Goal: Task Accomplishment & Management: Complete application form

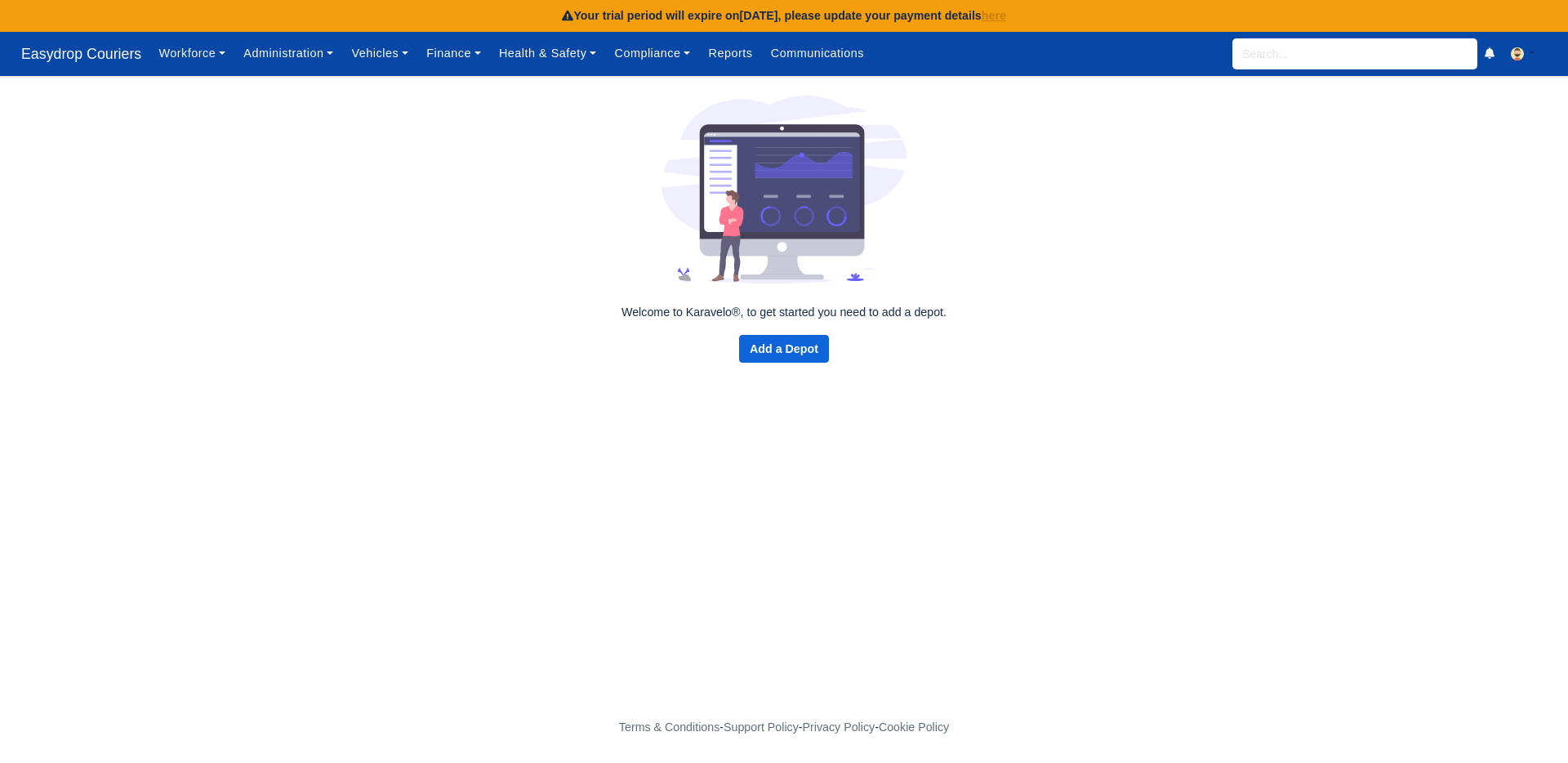
click at [725, 427] on main "Welcome to Karavelo®, to get started you need to add a depot. Add a Depot" at bounding box center [784, 393] width 1568 height 596
click at [779, 351] on button "Add a Depot" at bounding box center [784, 349] width 90 height 28
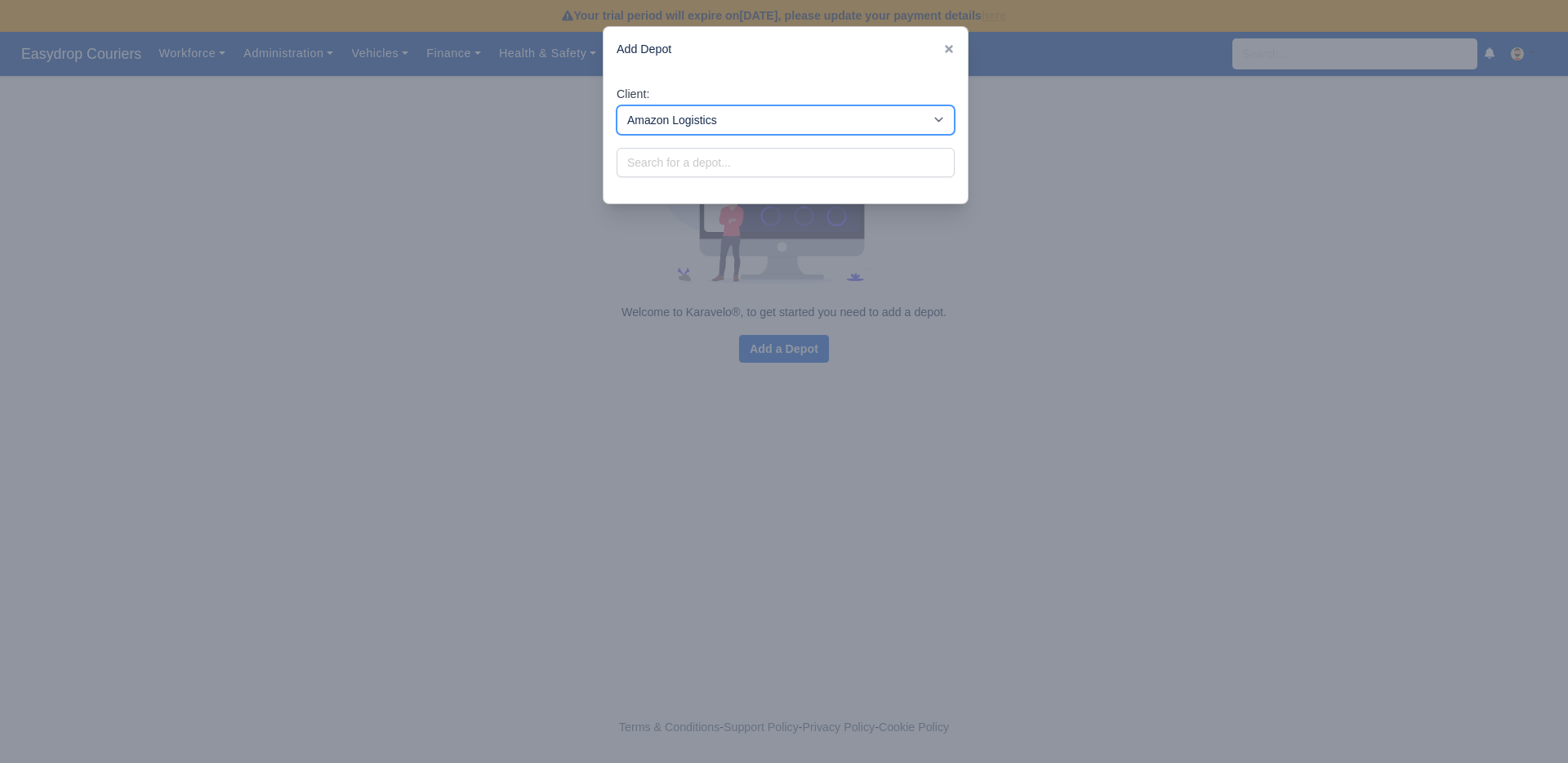
click at [787, 121] on select "Amazon Logistics DPD Group TNT Logistics DHL Logistics DX Deliveries X2 UK GBA …" at bounding box center [786, 121] width 338 height 30
select select "dx"
click at [617, 106] on select "Amazon Logistics DPD Group TNT Logistics DHL Logistics DX Deliveries X2 UK GBA …" at bounding box center [786, 121] width 338 height 30
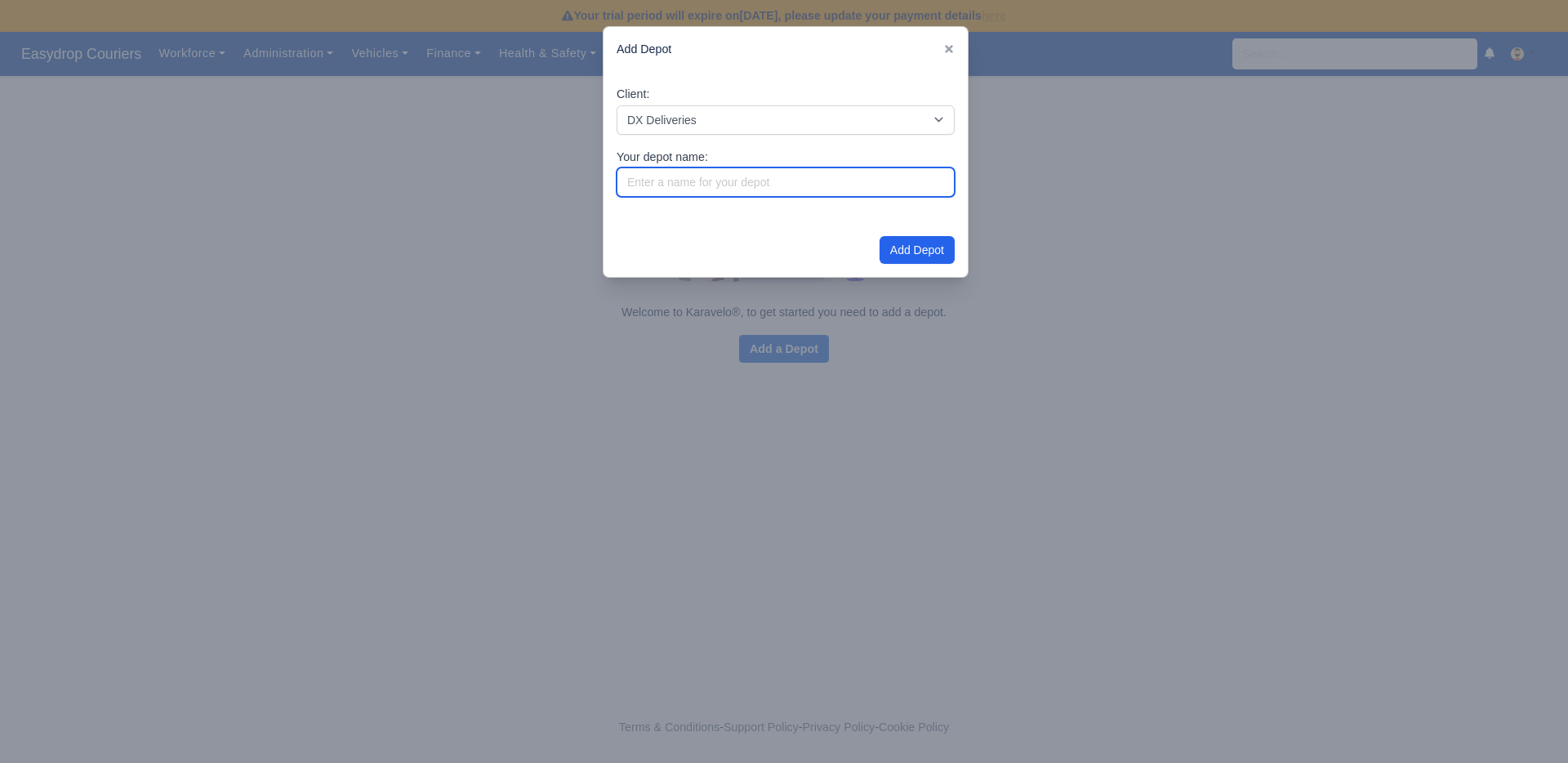
click at [719, 186] on input "Your depot name:" at bounding box center [786, 183] width 338 height 30
type input "Luton"
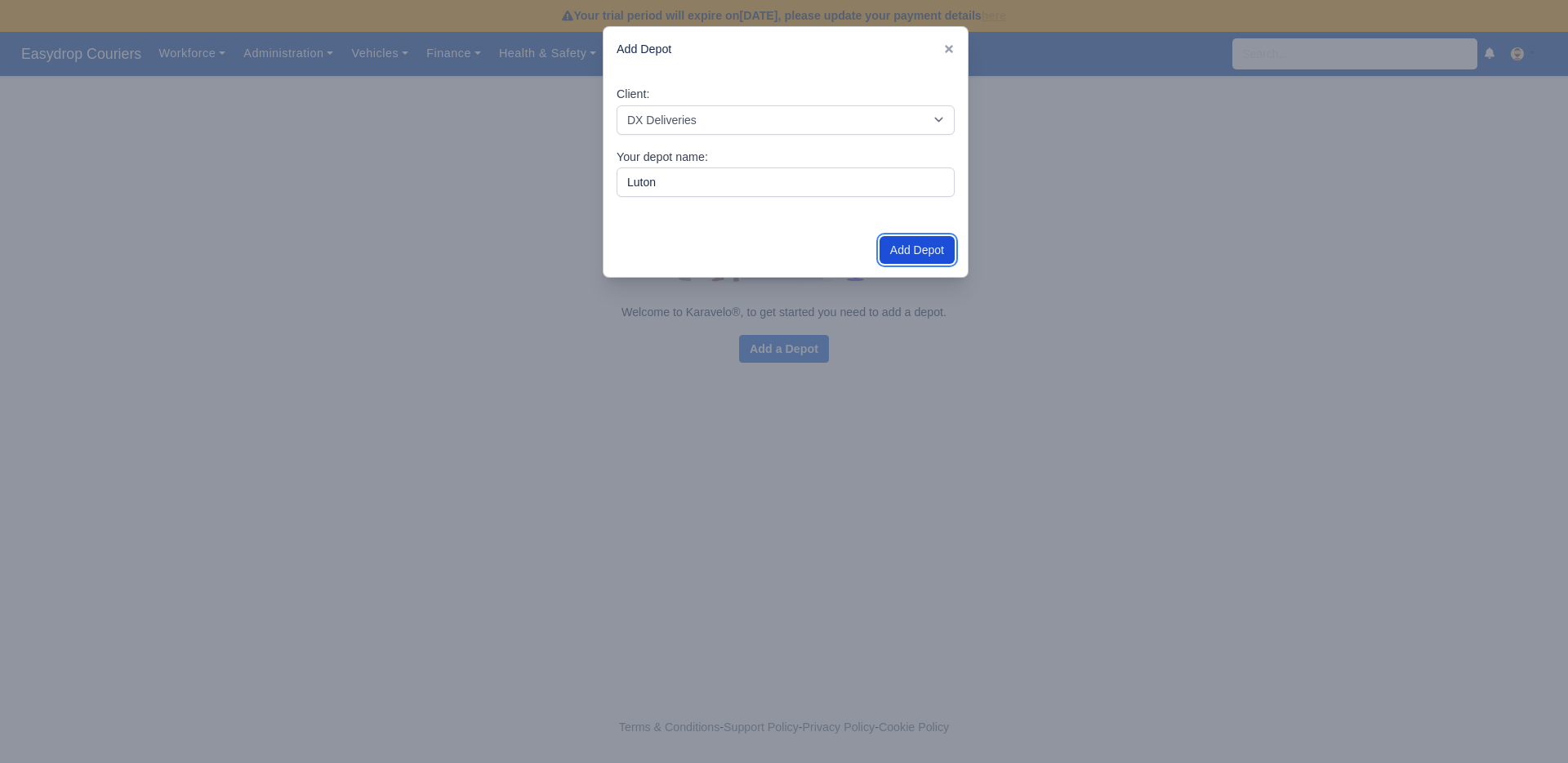
click at [926, 245] on button "Add Depot" at bounding box center [917, 250] width 75 height 28
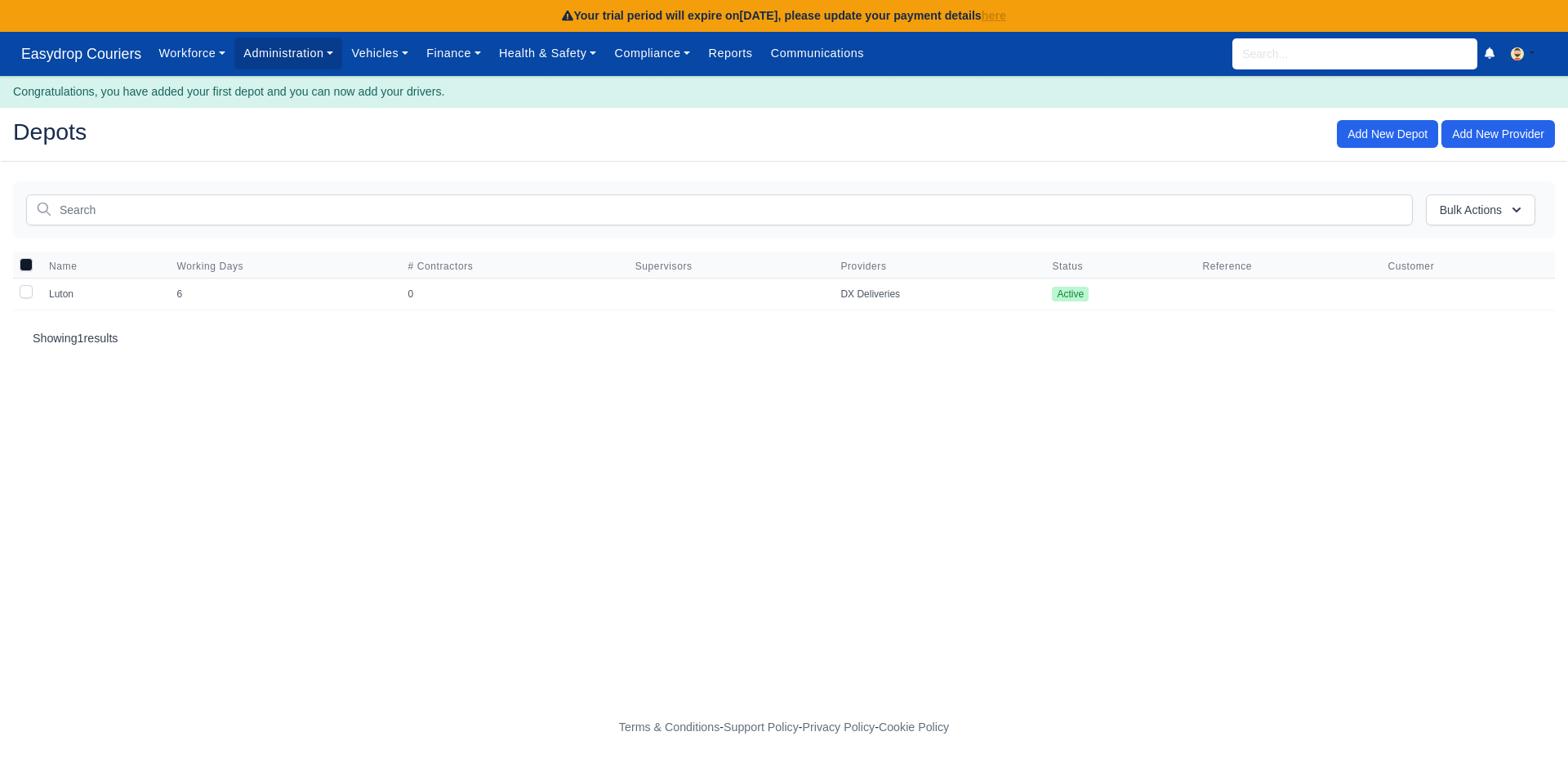
click at [260, 370] on main "Depots Add New Depot Add New Provider You are not connected to the internet. Bu…" at bounding box center [784, 410] width 1568 height 565
click at [180, 294] on td "6" at bounding box center [282, 294] width 231 height 31
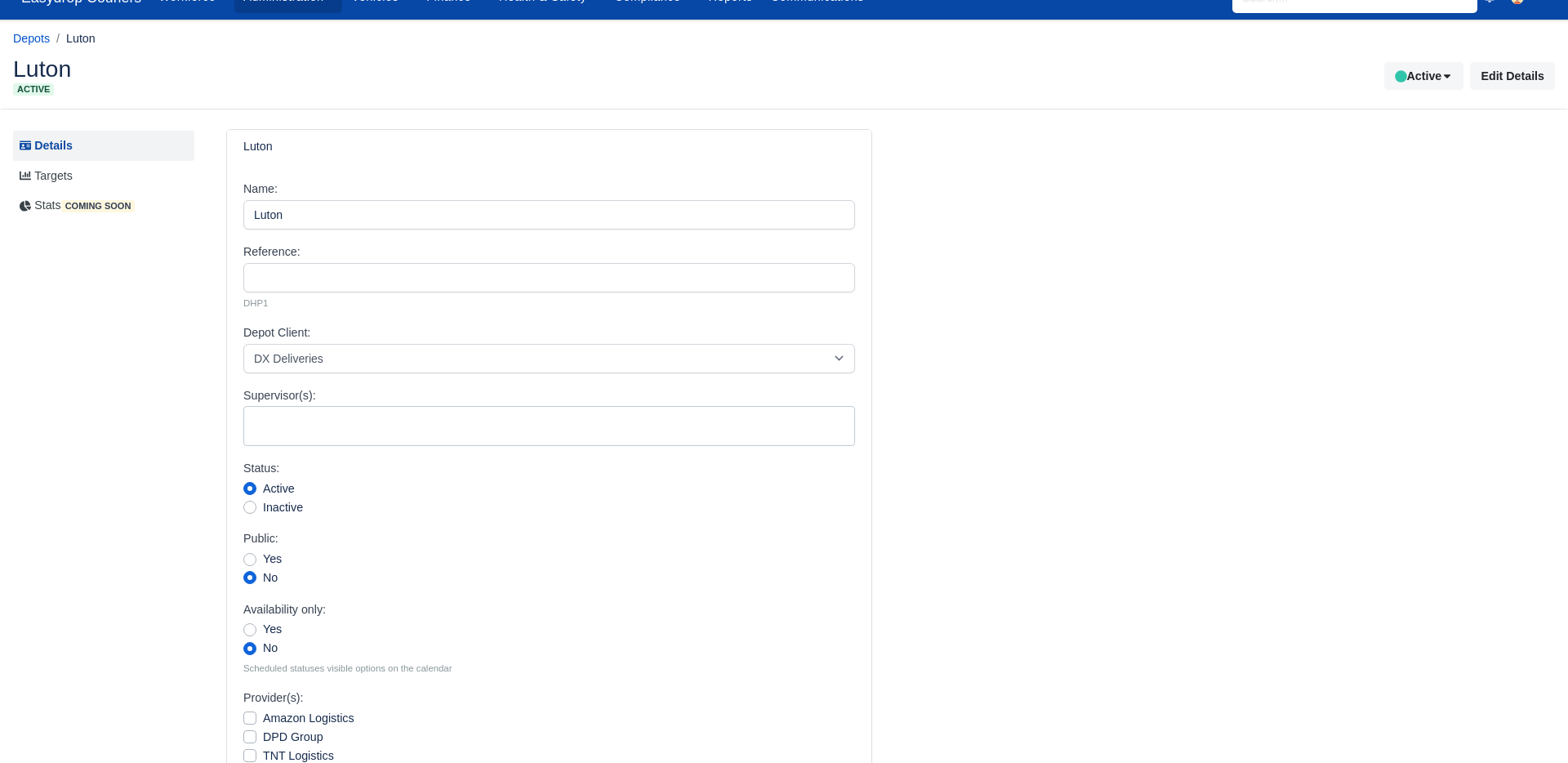
scroll to position [65, 0]
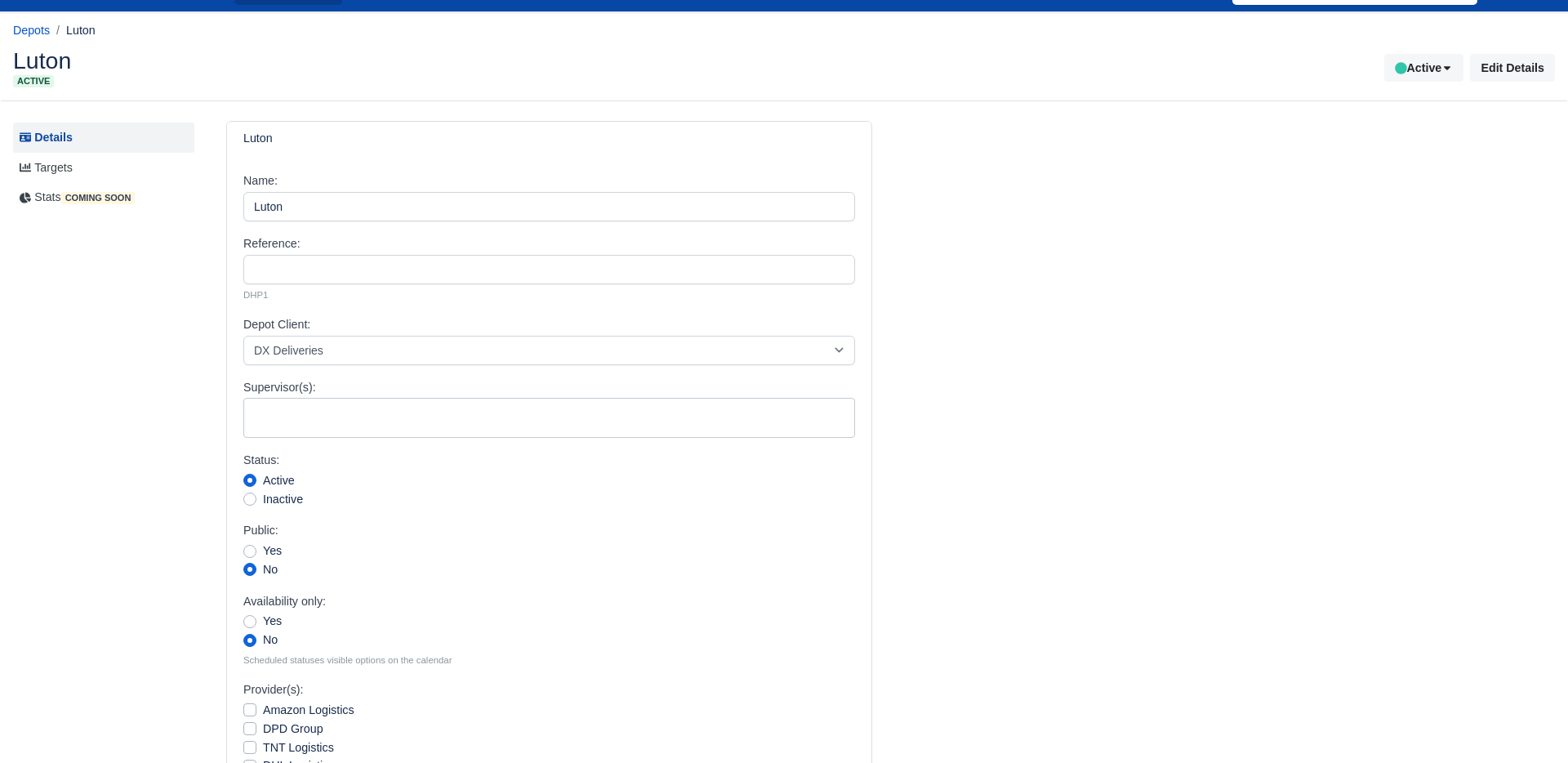
click at [370, 420] on ul at bounding box center [549, 414] width 610 height 32
click at [153, 400] on div "Details Targets Stats coming soon" at bounding box center [107, 674] width 188 height 1107
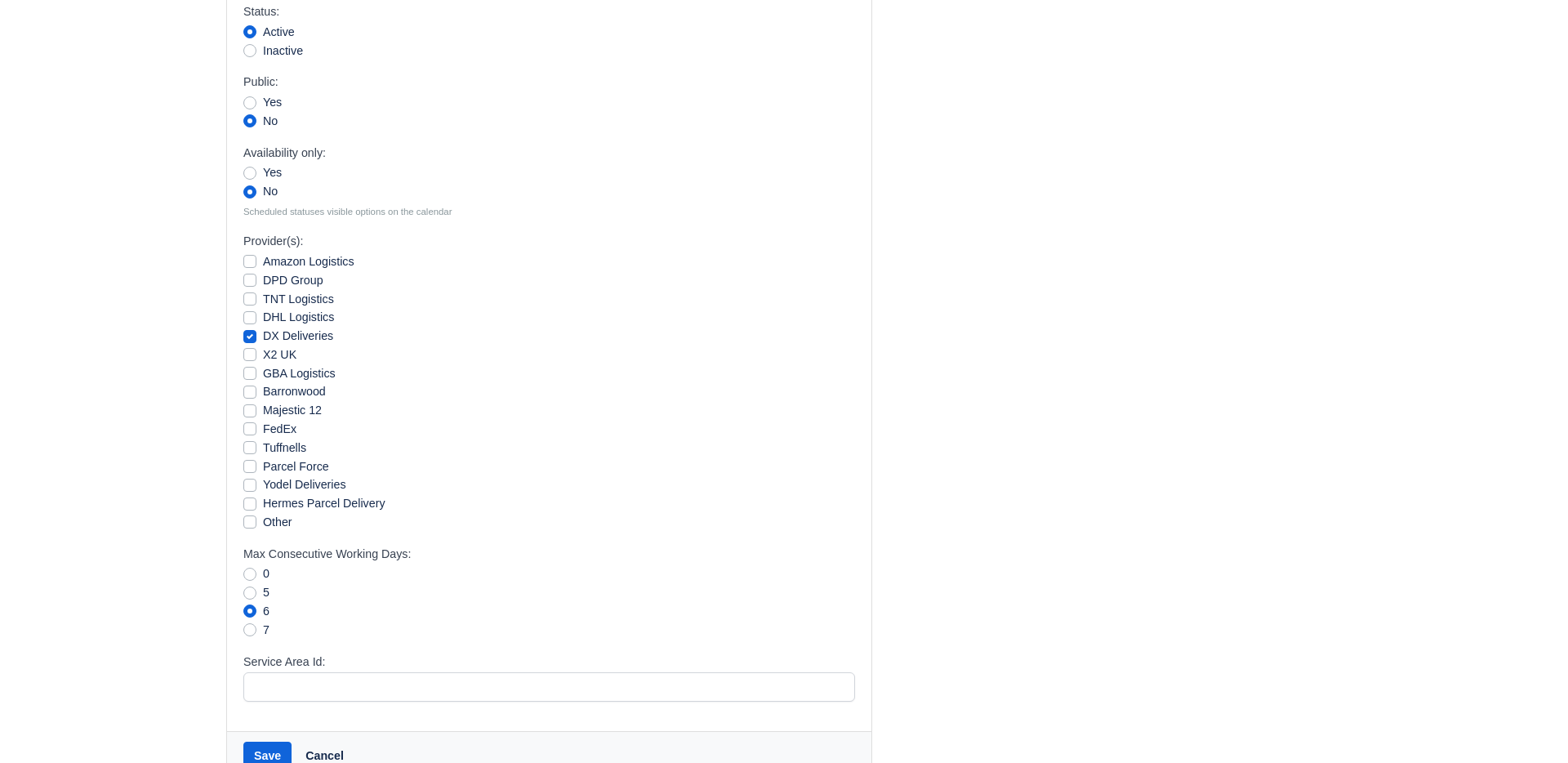
scroll to position [602, 0]
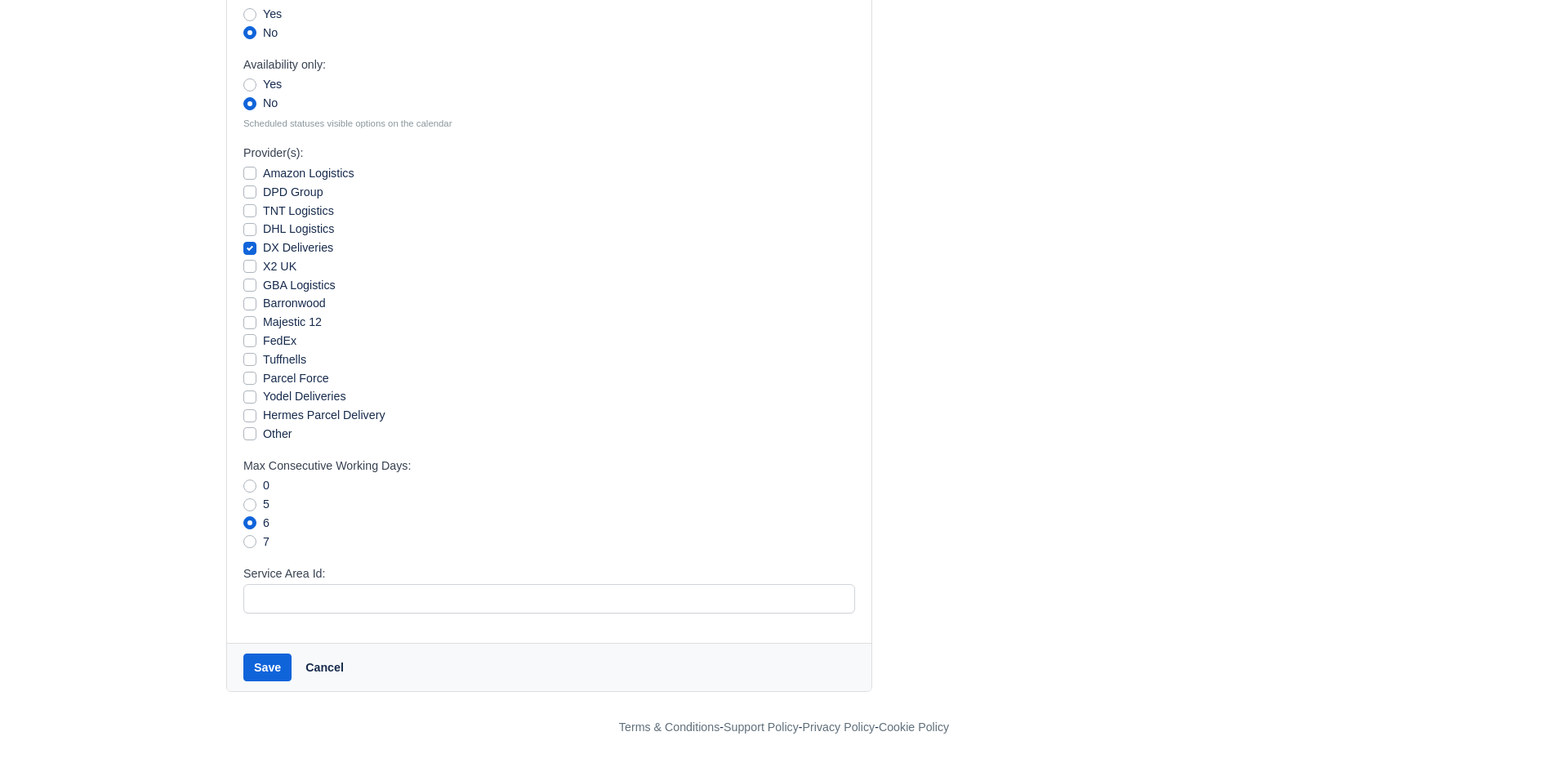
click at [263, 505] on label "5" at bounding box center [266, 503] width 6 height 18
click at [251, 505] on input "5" at bounding box center [249, 501] width 13 height 13
radio input "true"
click at [256, 673] on button "Save" at bounding box center [267, 668] width 48 height 28
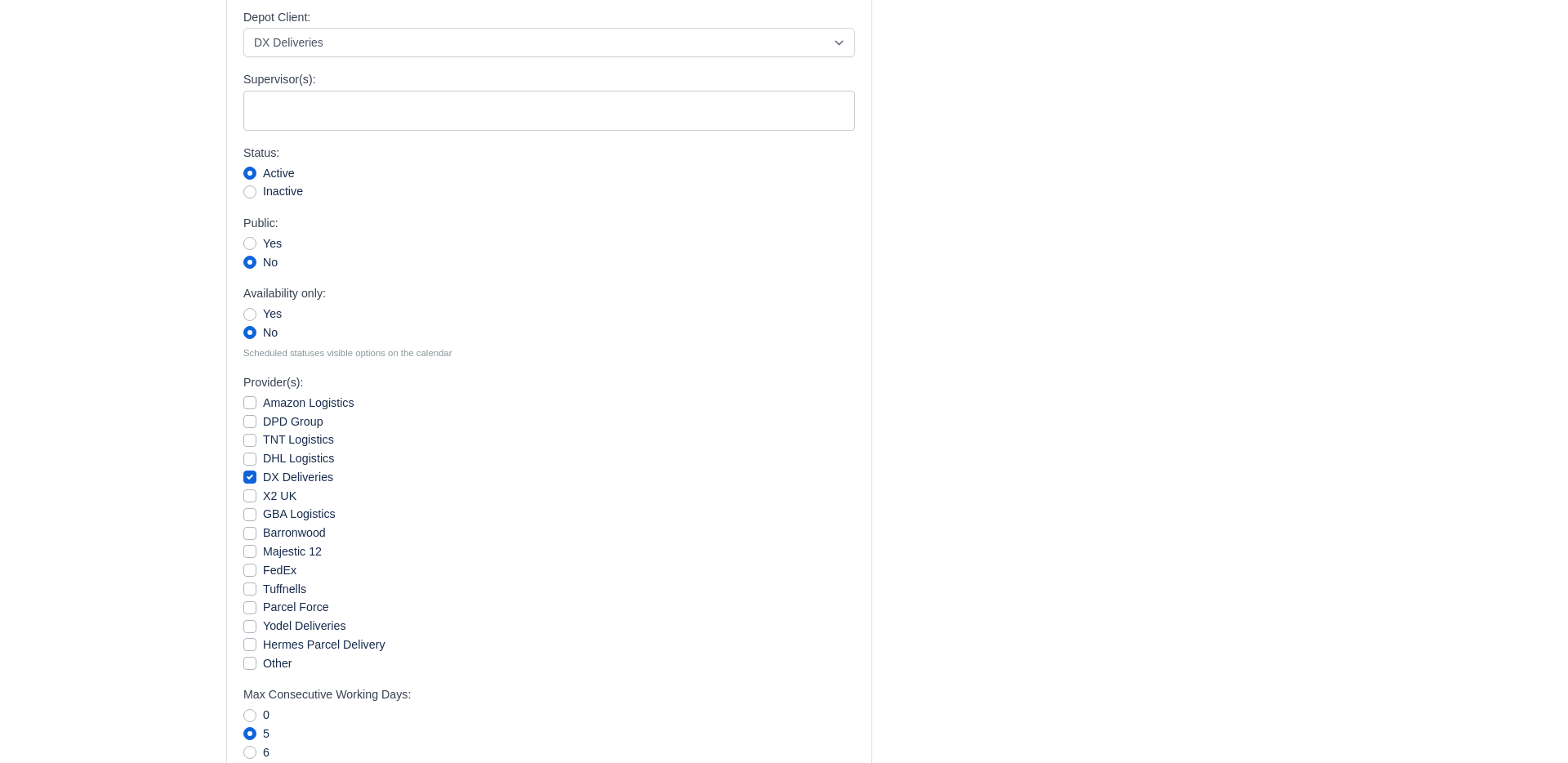
scroll to position [634, 0]
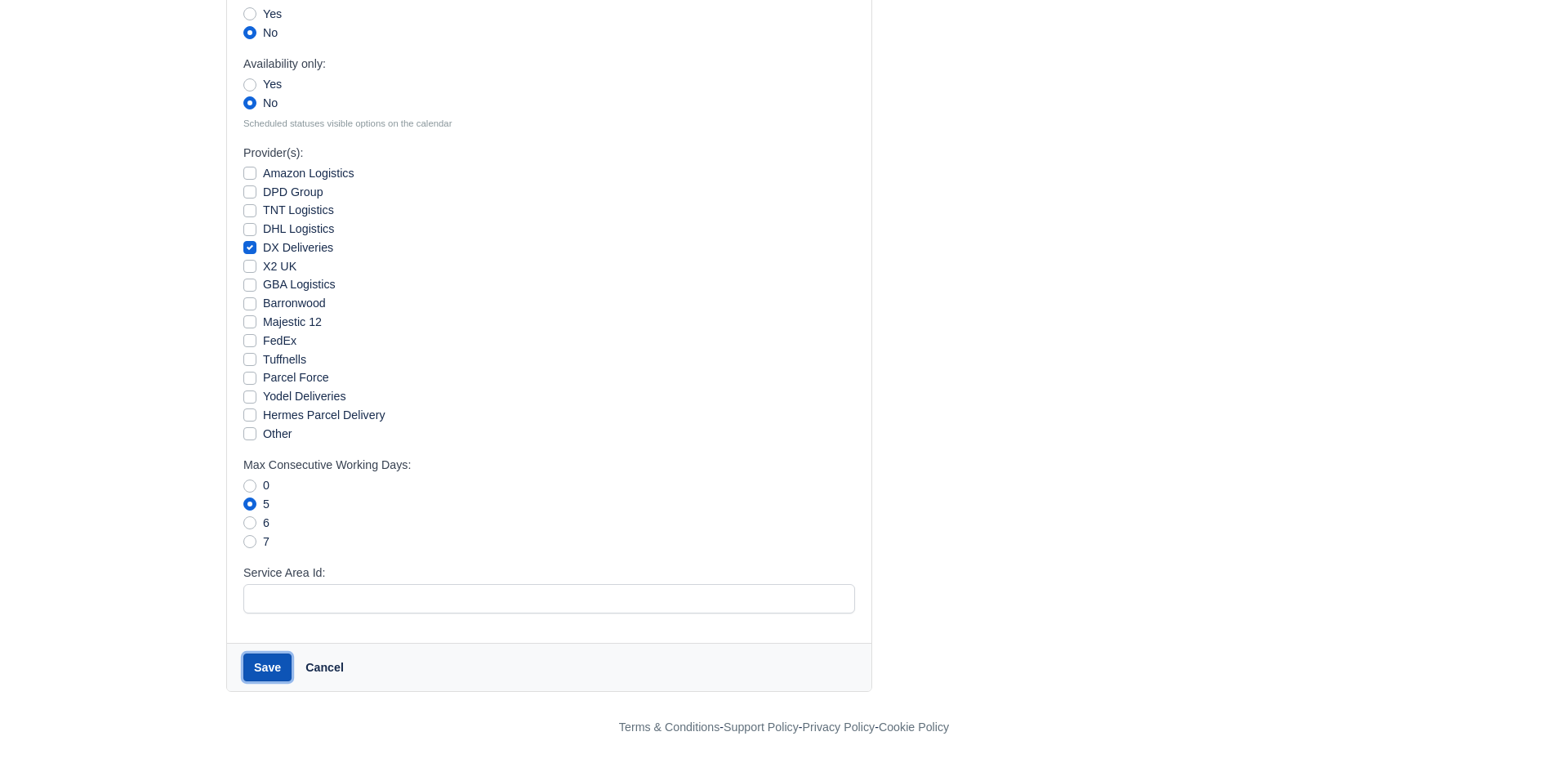
click at [260, 669] on button "Save" at bounding box center [267, 668] width 48 height 28
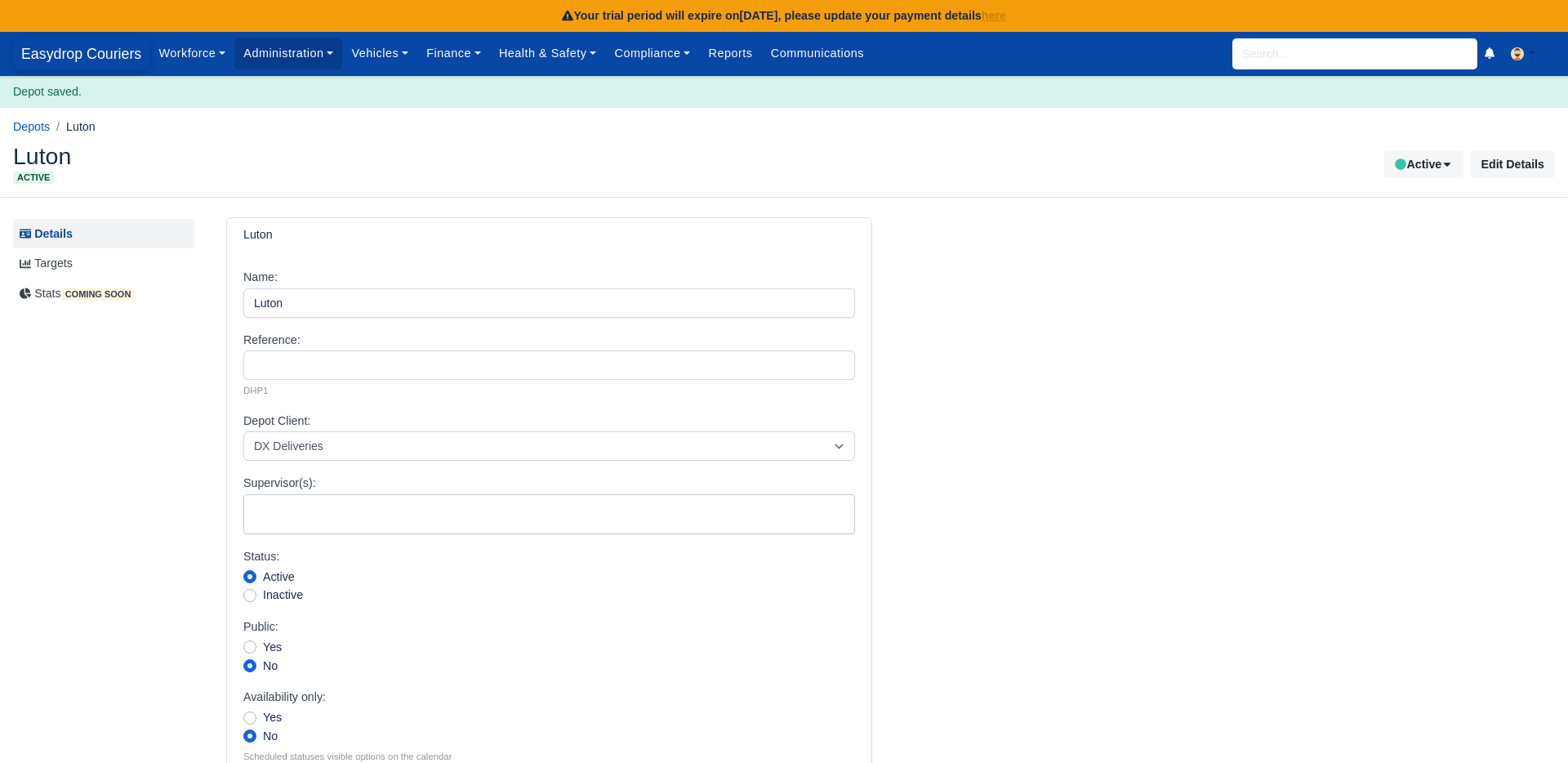
click at [80, 51] on span "Easydrop Couriers" at bounding box center [81, 53] width 136 height 32
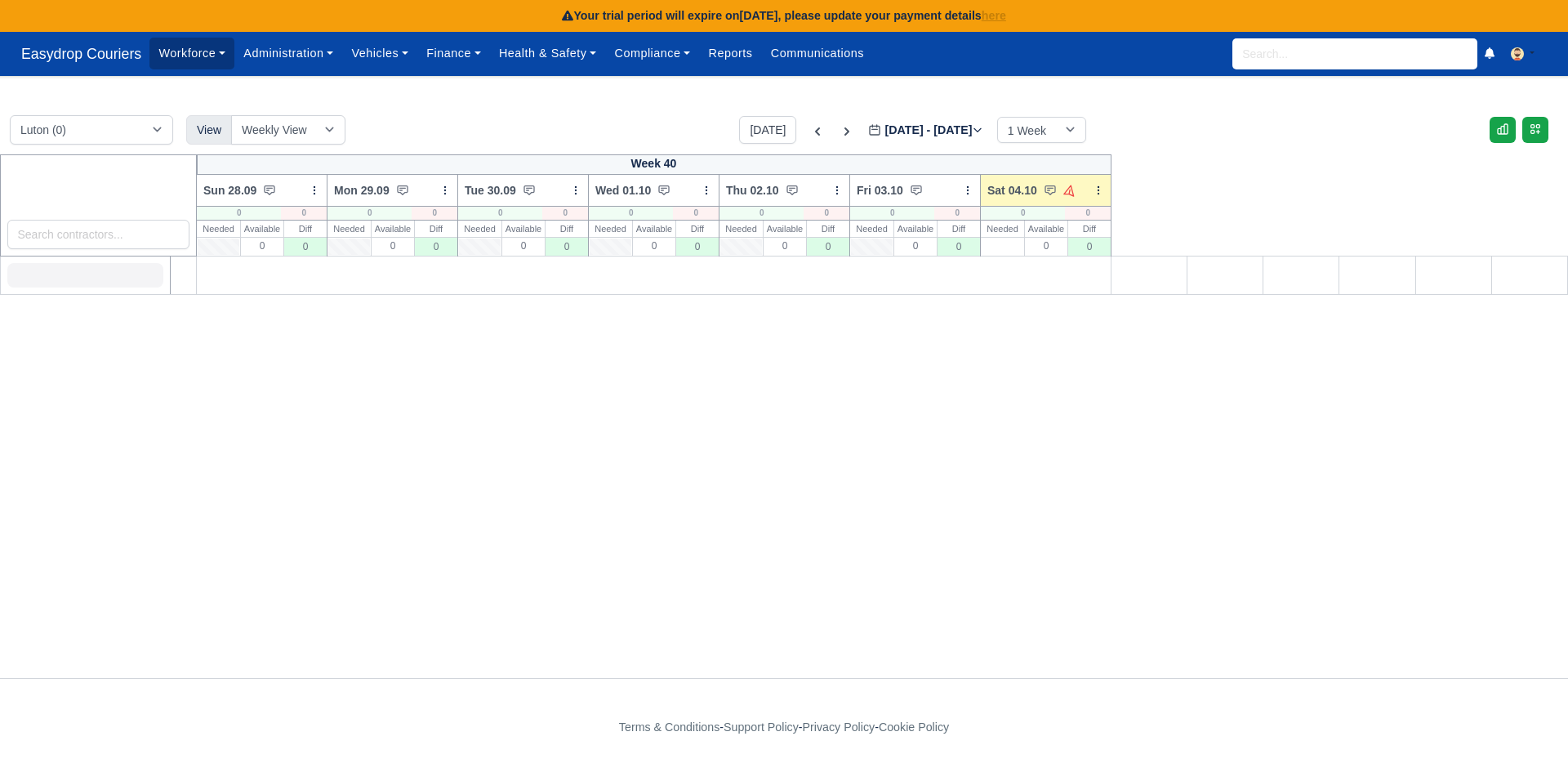
click at [193, 54] on link "Workforce" at bounding box center [191, 53] width 85 height 31
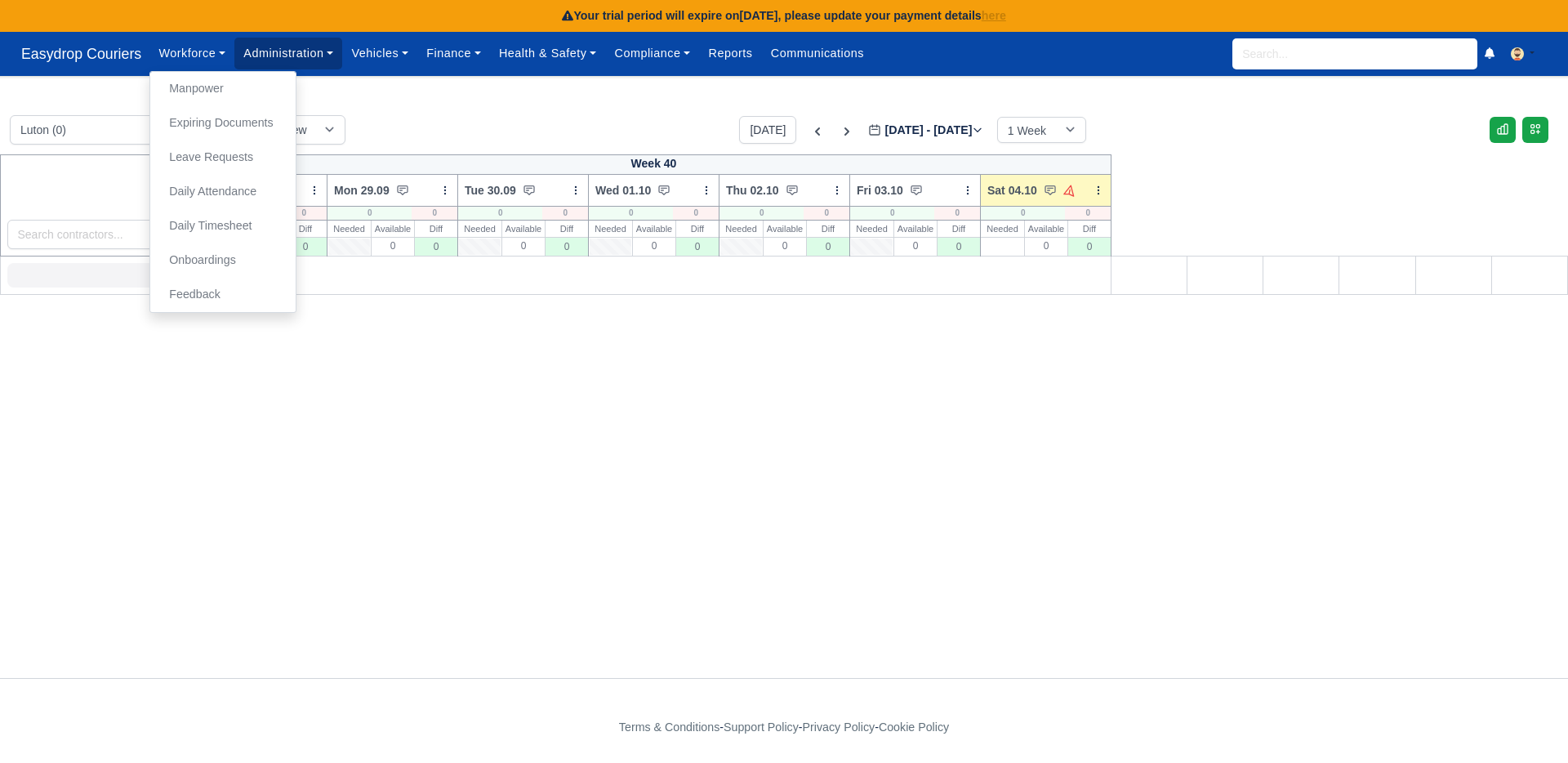
click at [294, 53] on link "Administration" at bounding box center [288, 53] width 108 height 31
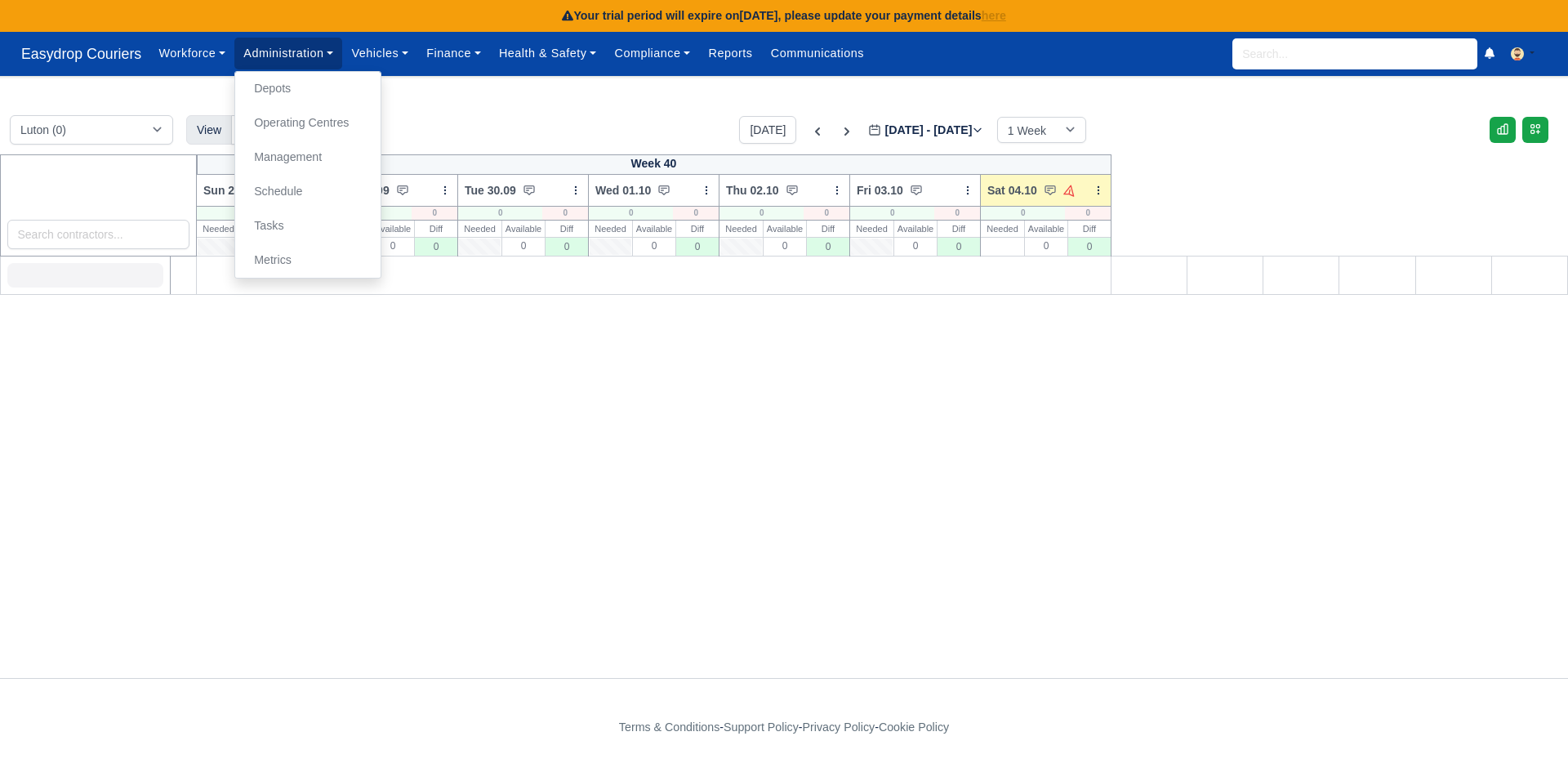
click at [294, 53] on link "Administration" at bounding box center [288, 53] width 108 height 31
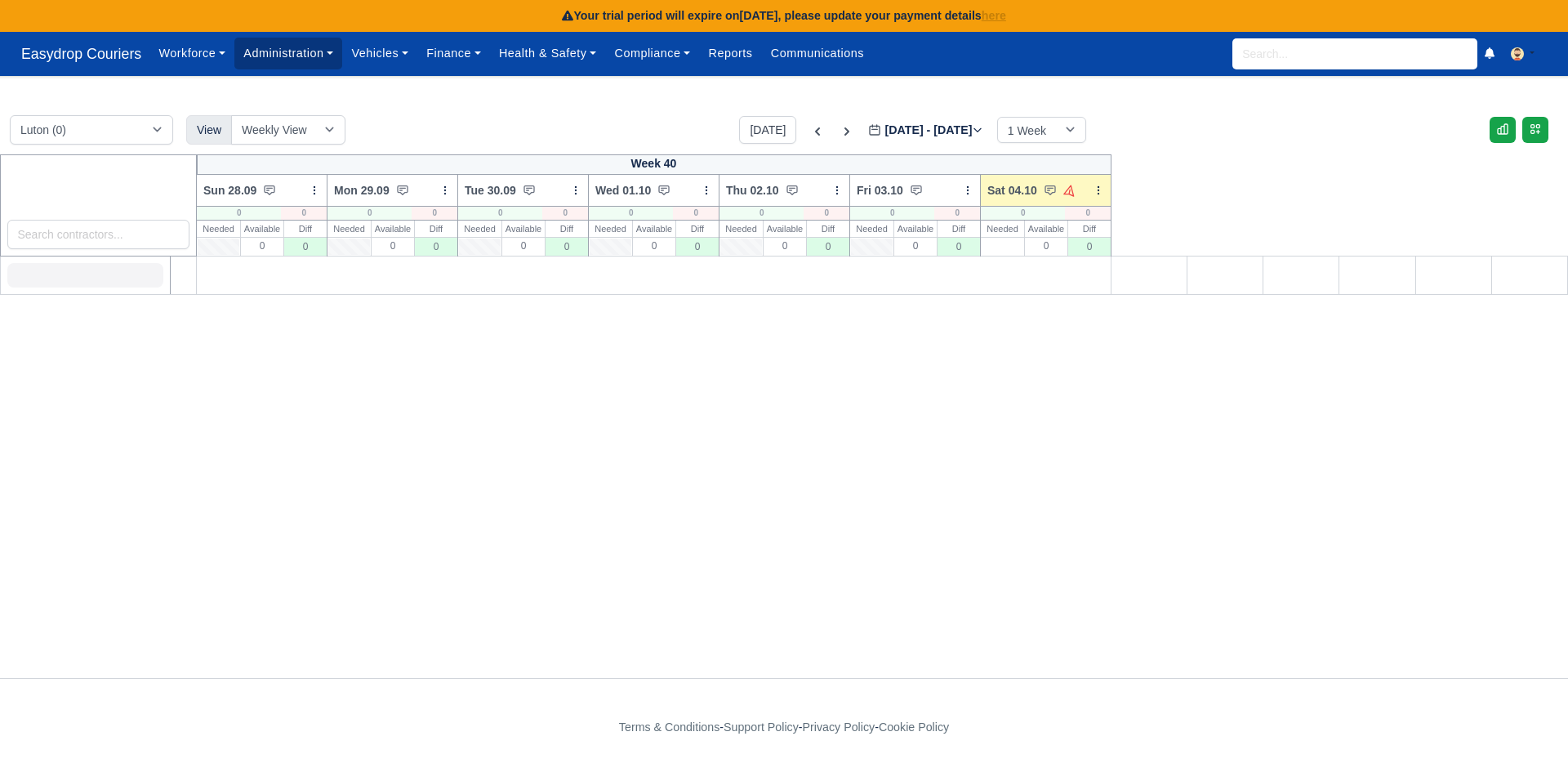
click at [294, 53] on link "Administration" at bounding box center [288, 53] width 108 height 31
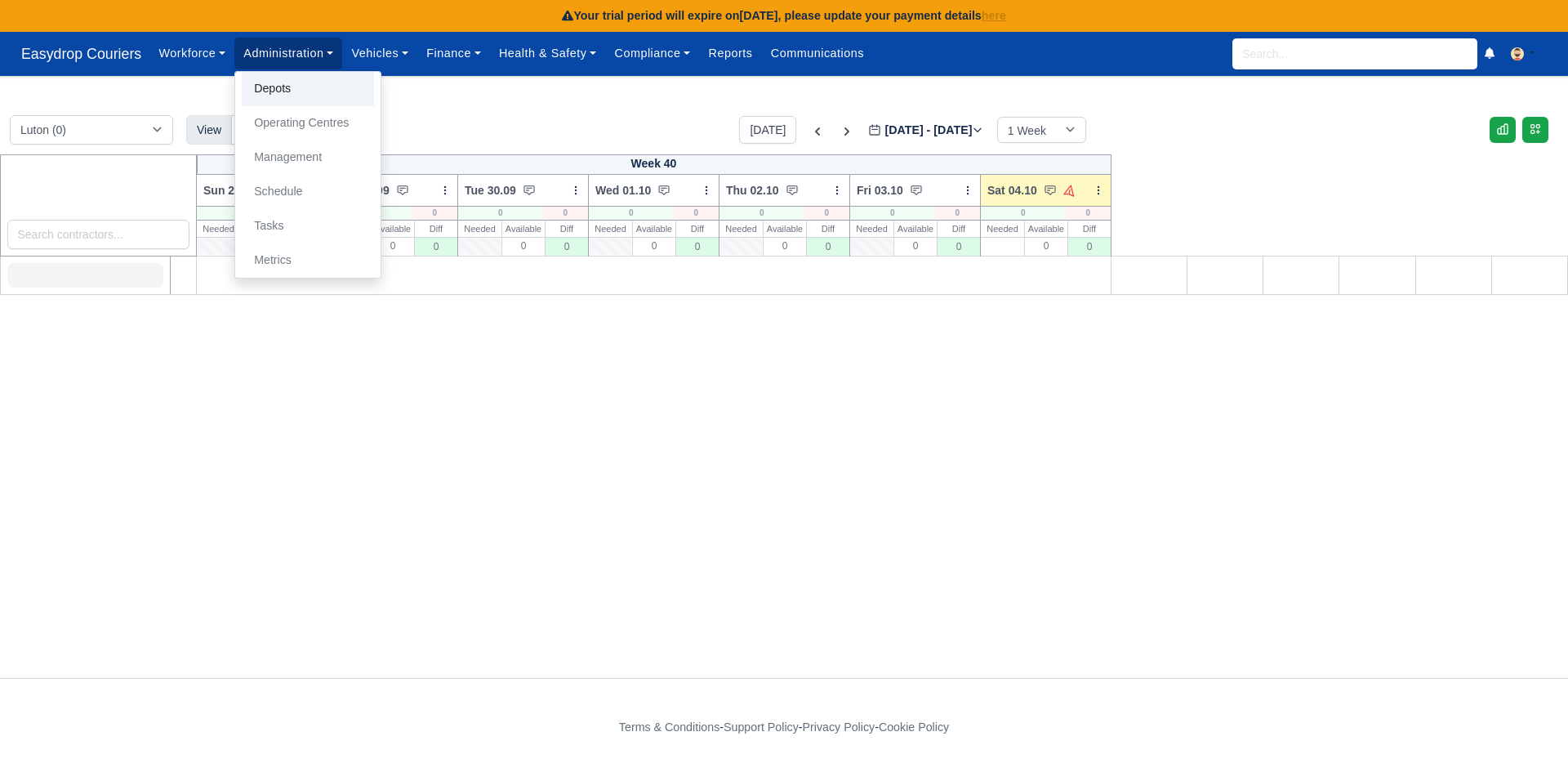
click at [274, 87] on link "Depots" at bounding box center [308, 88] width 132 height 34
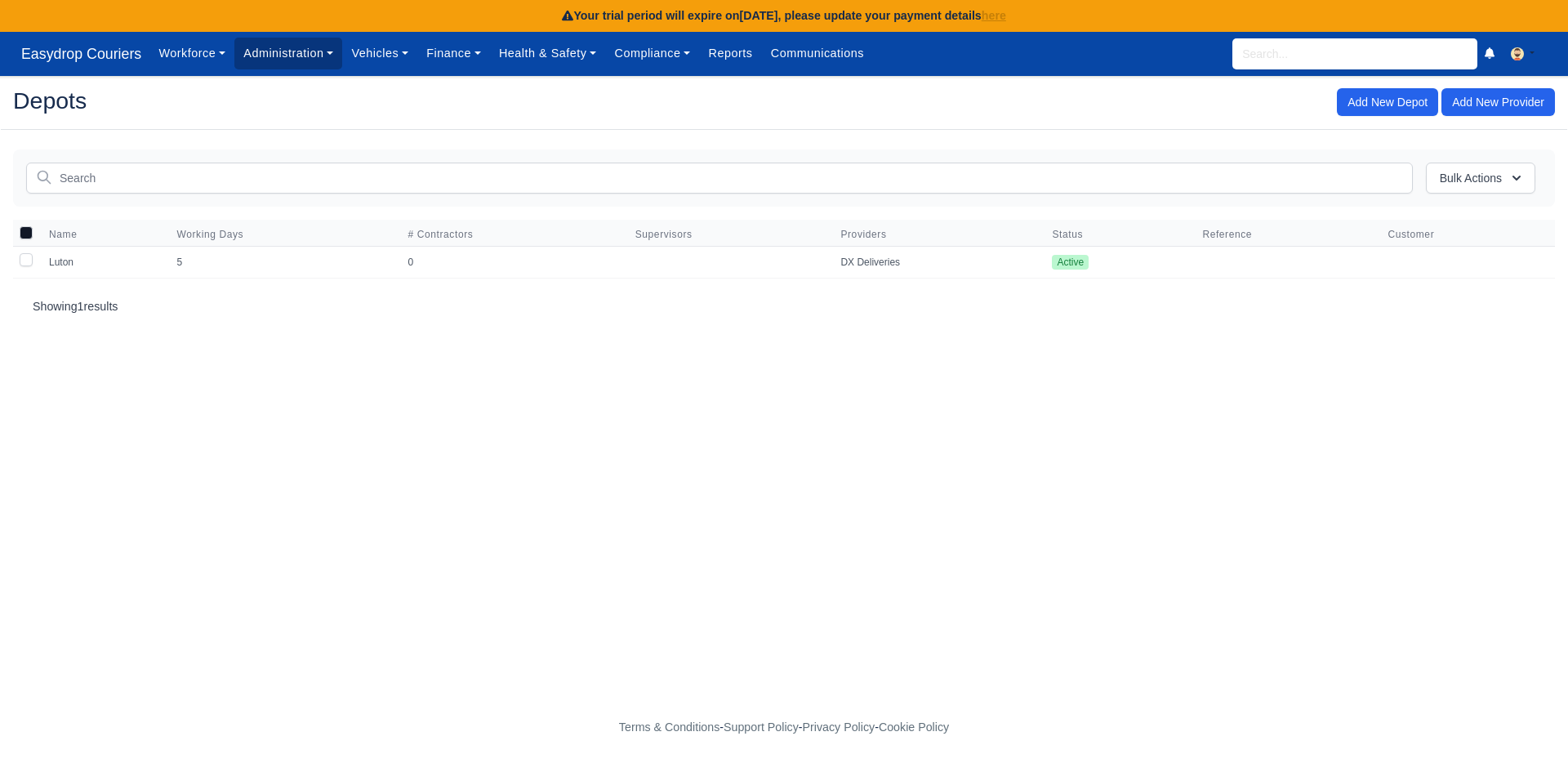
click at [286, 48] on link "Administration" at bounding box center [288, 53] width 108 height 31
click at [288, 125] on link "Operating Centres" at bounding box center [308, 122] width 132 height 34
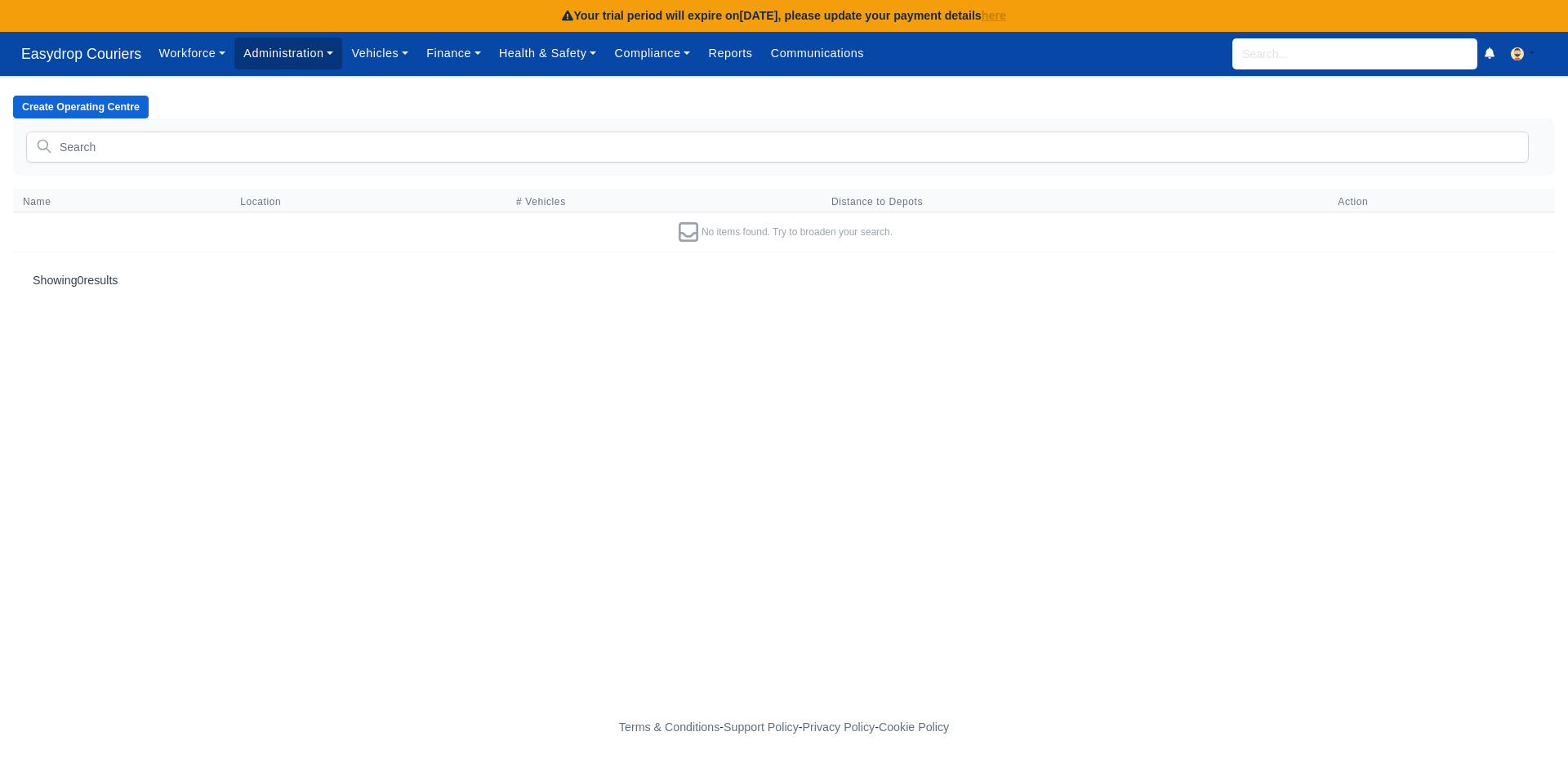
click at [327, 56] on link "Administration" at bounding box center [288, 53] width 108 height 31
click at [306, 157] on link "Management" at bounding box center [308, 157] width 132 height 34
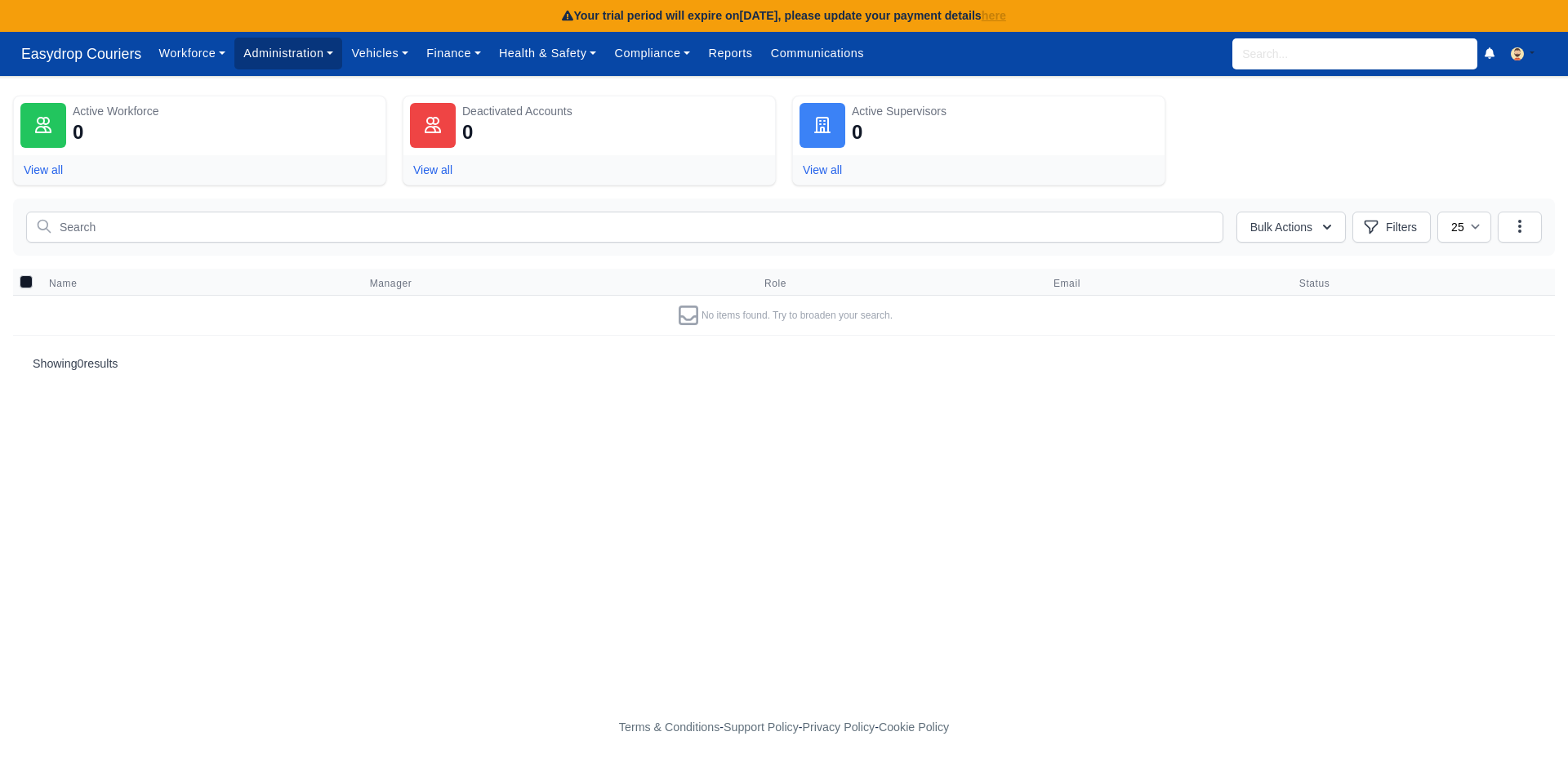
click at [330, 60] on link "Administration" at bounding box center [288, 53] width 108 height 31
click at [306, 162] on link "Management" at bounding box center [308, 157] width 132 height 34
click at [336, 45] on link "Administration" at bounding box center [288, 53] width 108 height 31
click at [284, 201] on link "Schedule" at bounding box center [308, 191] width 132 height 34
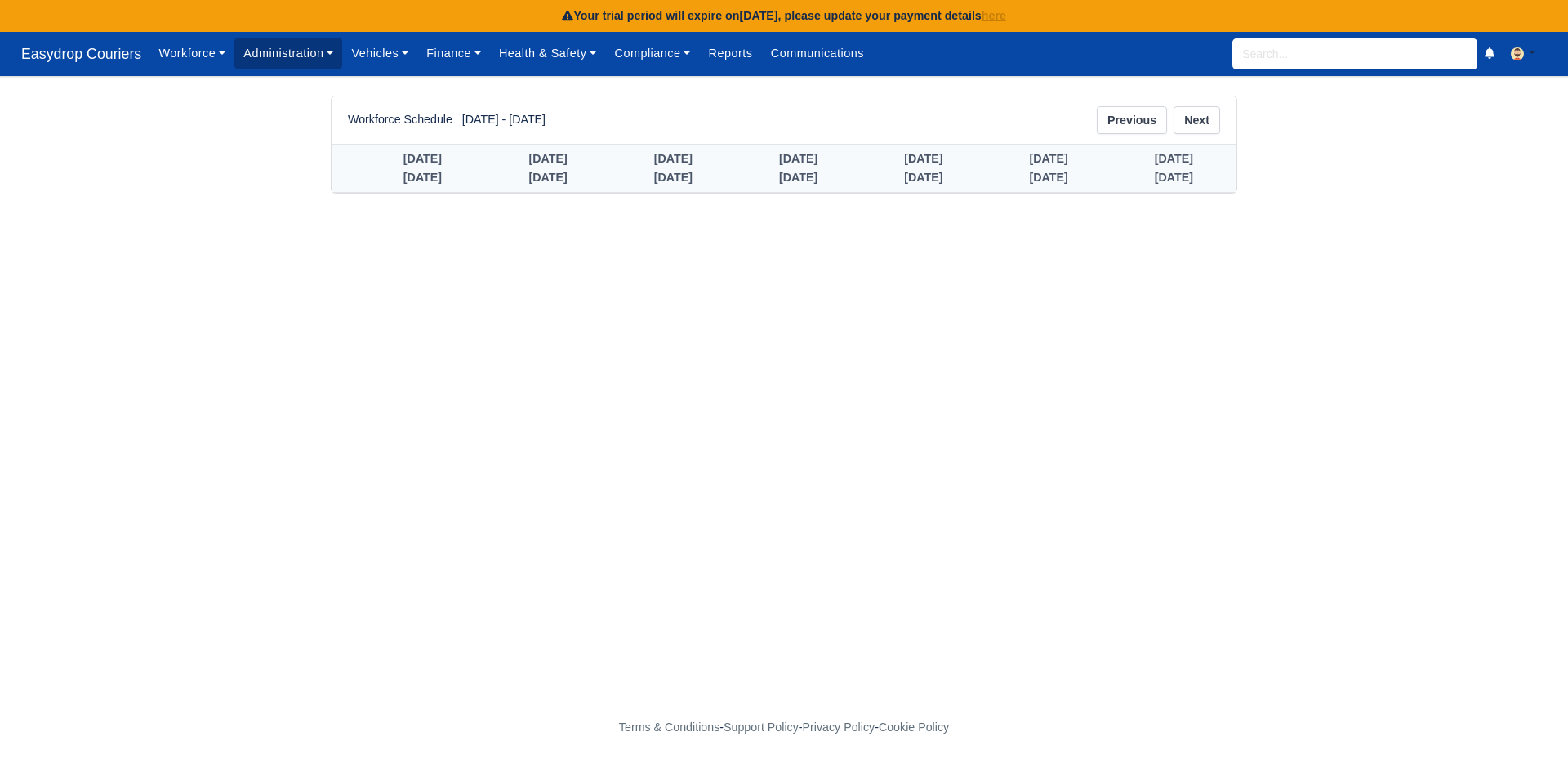
click at [333, 50] on link "Administration" at bounding box center [288, 53] width 108 height 31
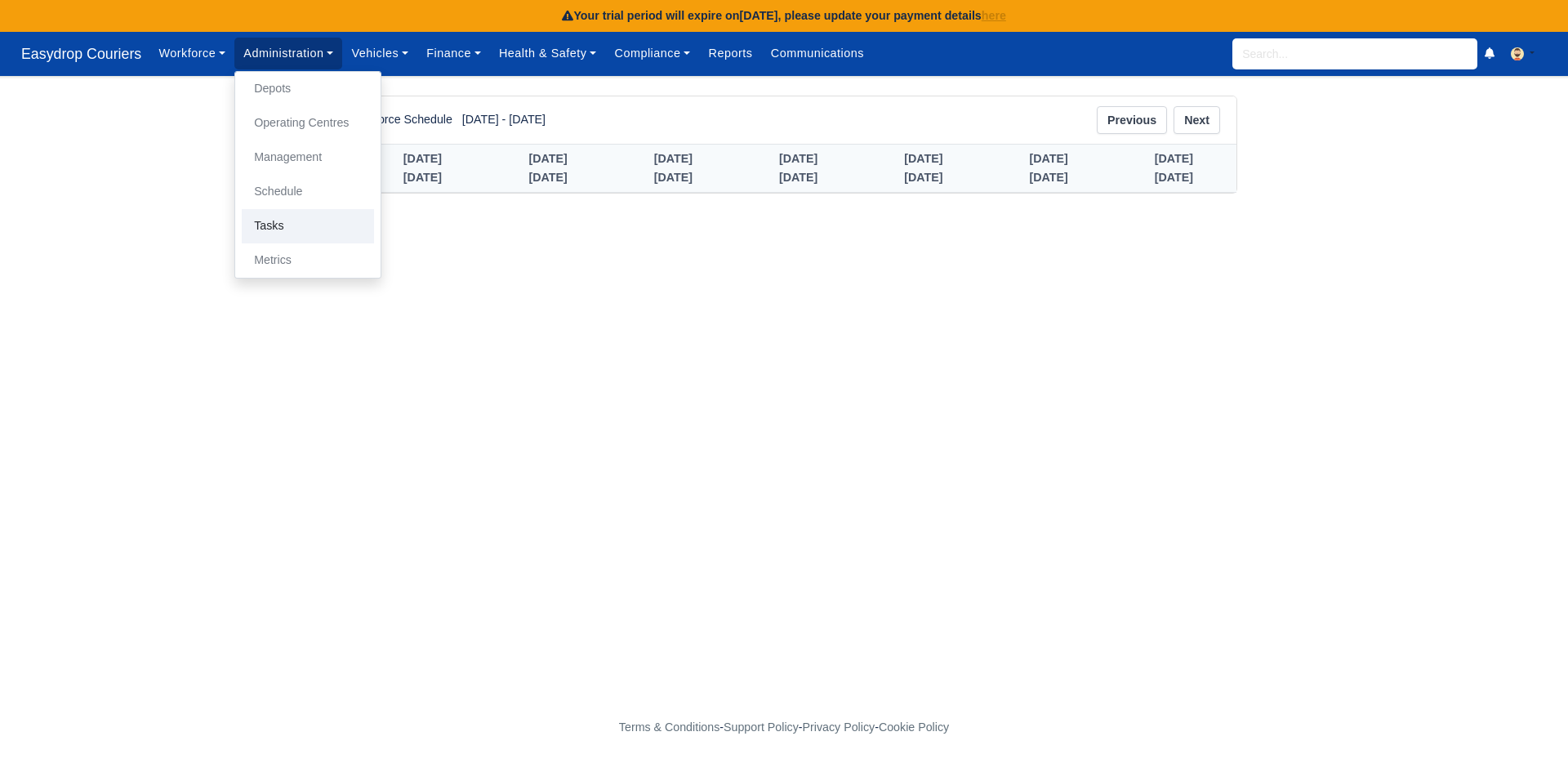
click at [282, 225] on link "Tasks" at bounding box center [308, 225] width 132 height 34
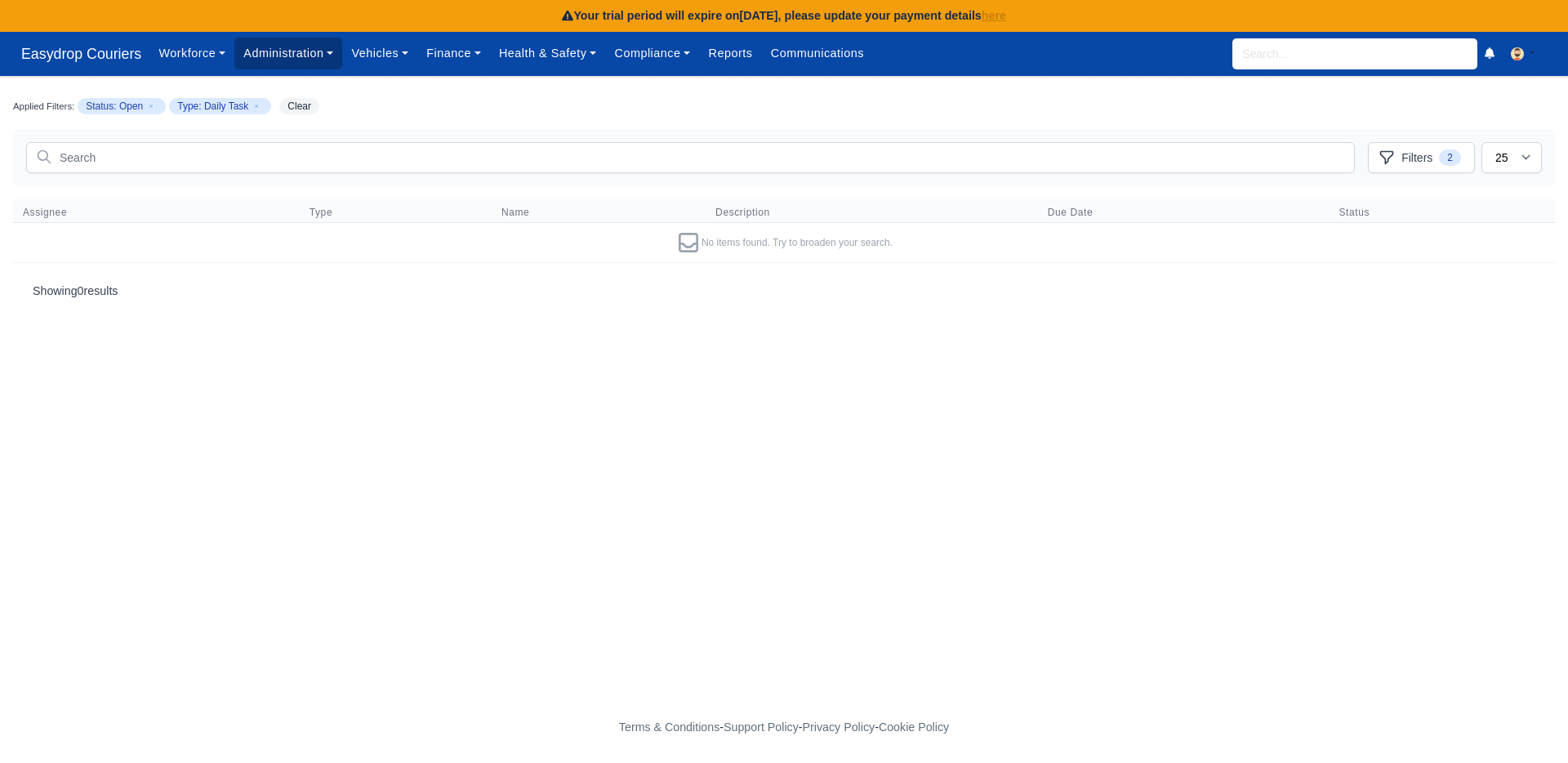
click at [339, 51] on link "Administration" at bounding box center [288, 53] width 108 height 31
click at [299, 259] on link "Metrics" at bounding box center [308, 260] width 132 height 34
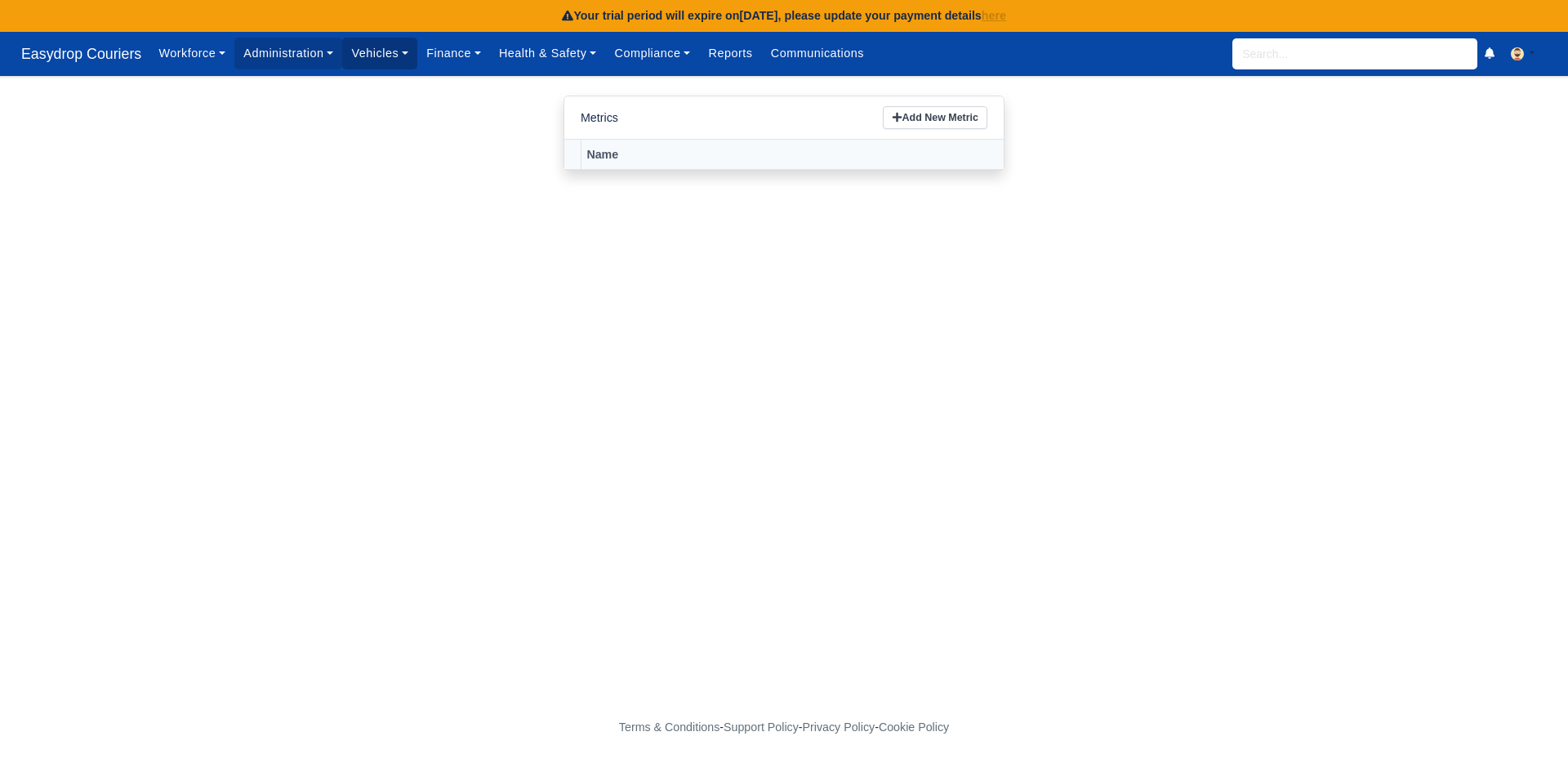
click at [398, 50] on link "Vehicles" at bounding box center [380, 53] width 75 height 31
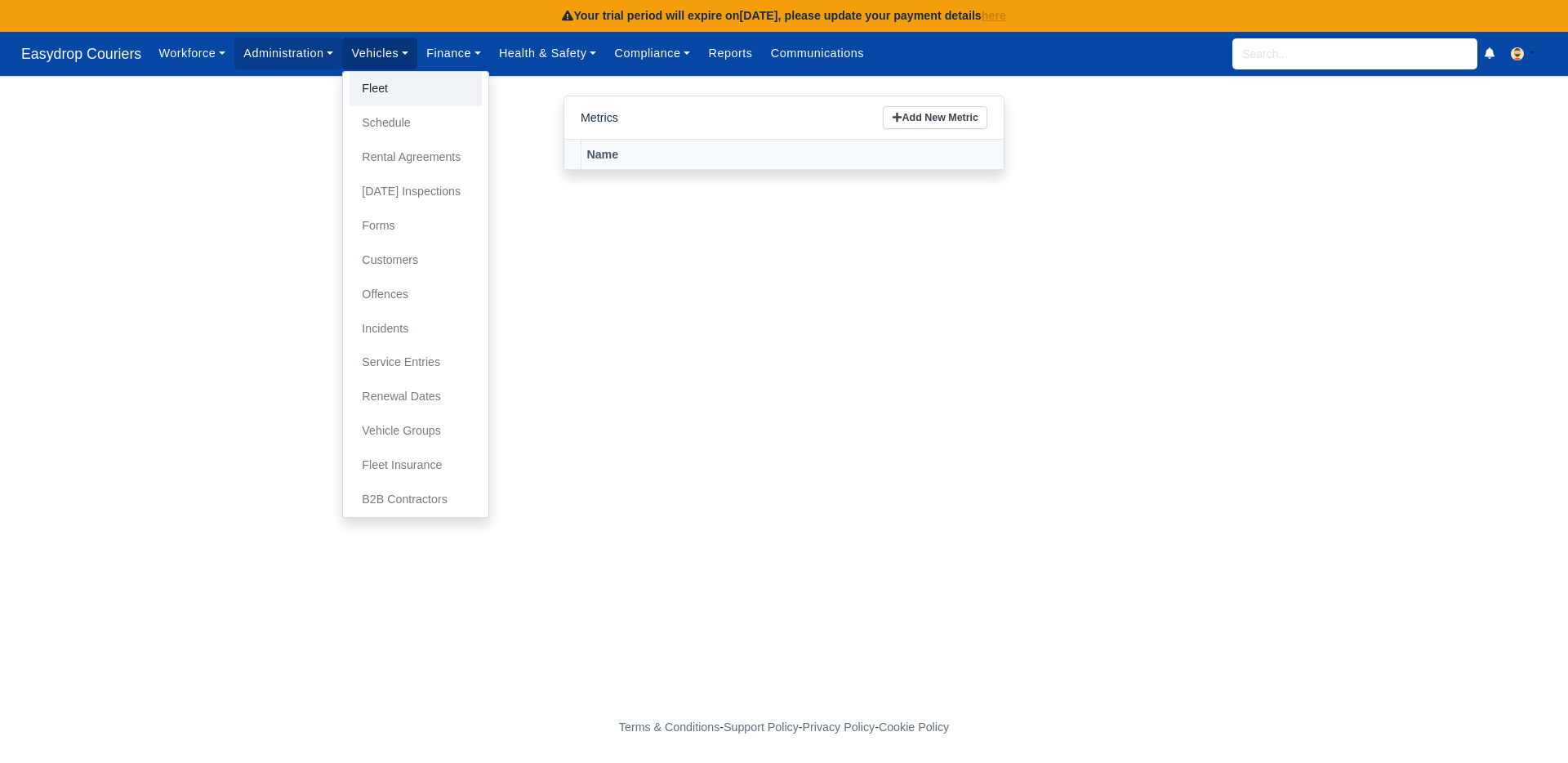
click at [385, 95] on link "Fleet" at bounding box center [415, 88] width 132 height 34
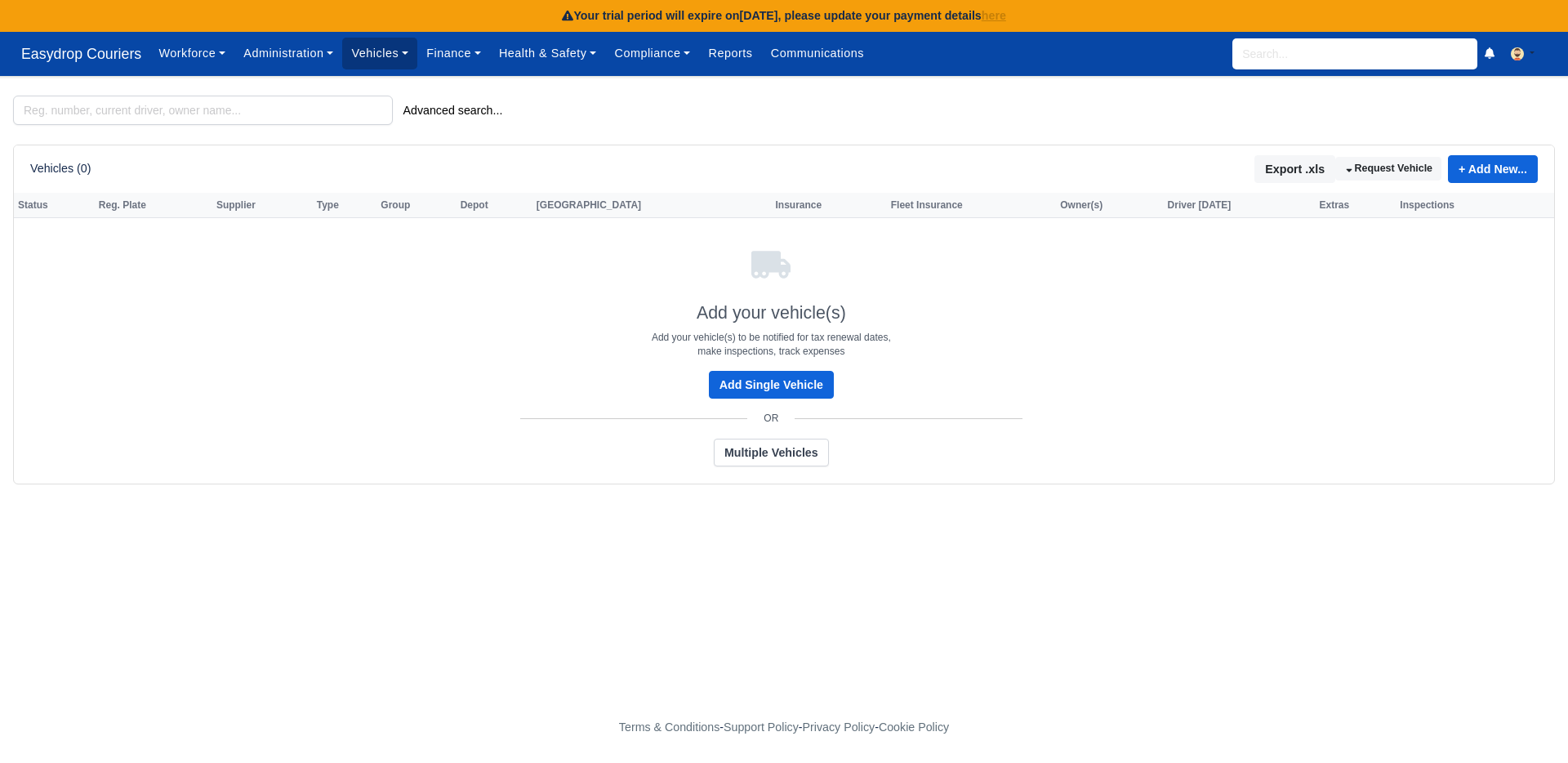
click at [410, 56] on link "Vehicles" at bounding box center [380, 53] width 75 height 31
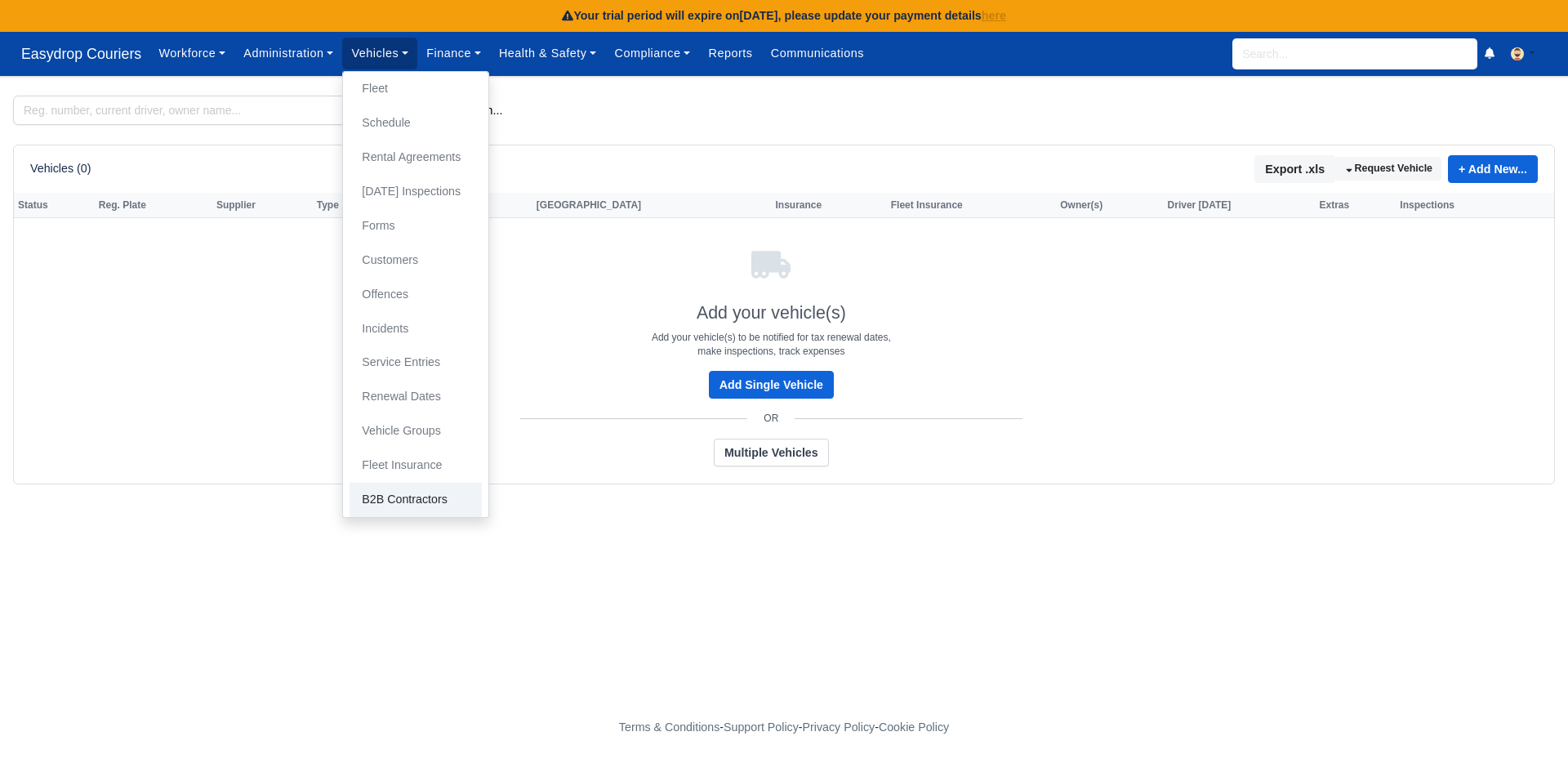
click at [405, 505] on link "B2B Contractors" at bounding box center [415, 499] width 132 height 34
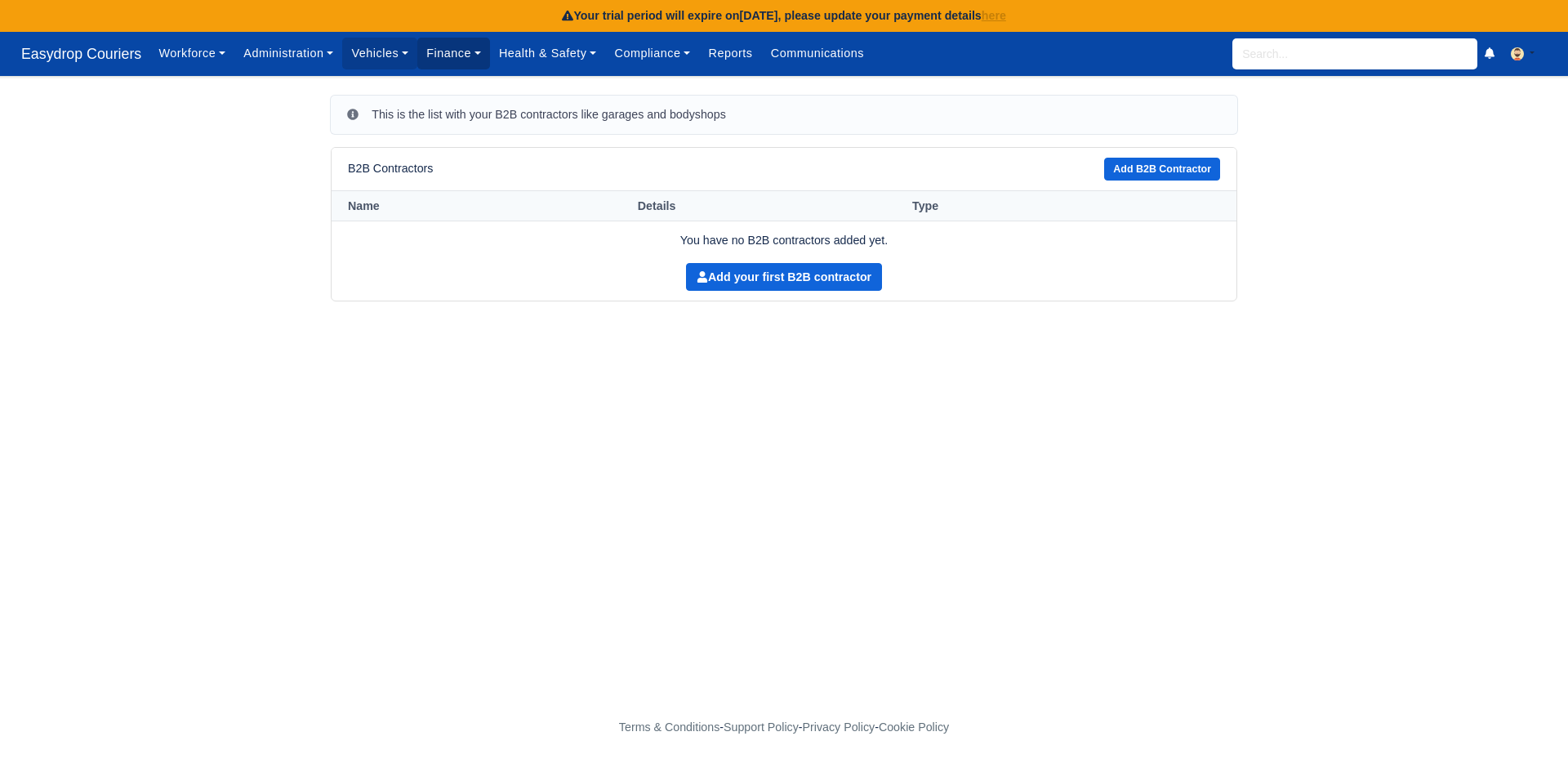
click at [479, 60] on link "Finance" at bounding box center [454, 53] width 73 height 31
click at [471, 91] on link "Invoices" at bounding box center [490, 88] width 132 height 34
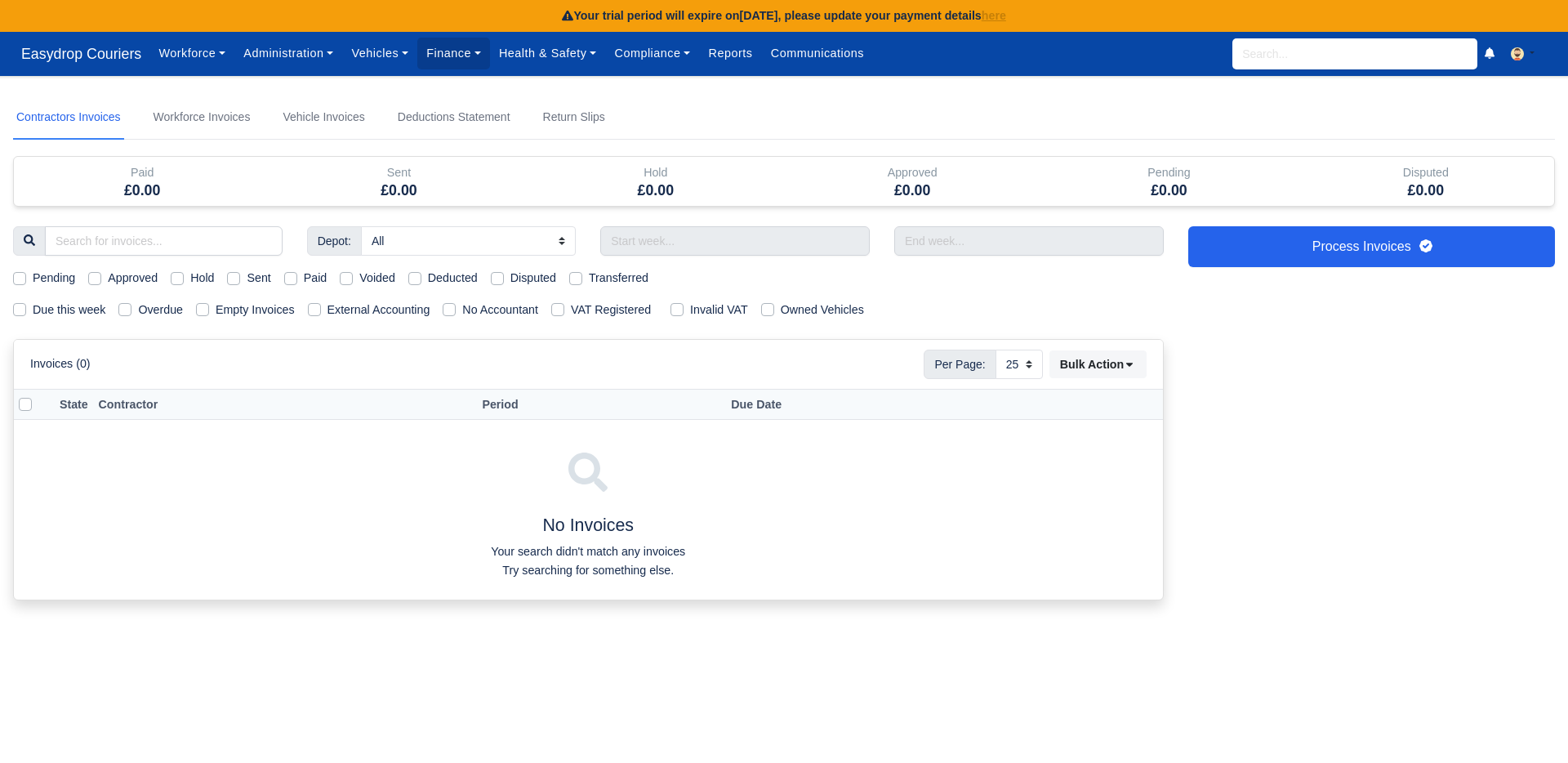
select select "25"
click at [490, 49] on link "Finance" at bounding box center [454, 53] width 73 height 31
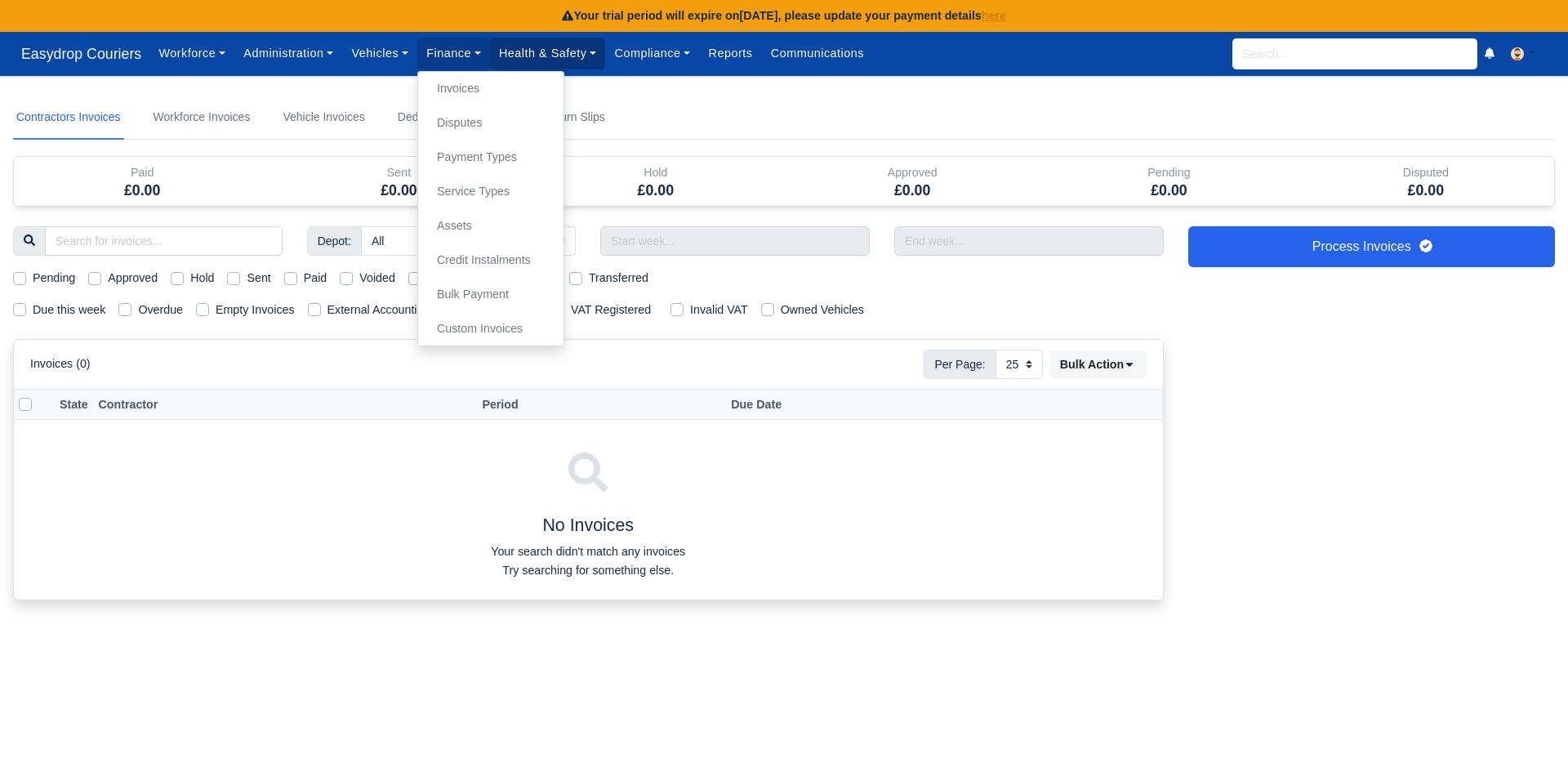
click at [600, 56] on link "Health & Safety" at bounding box center [548, 53] width 116 height 31
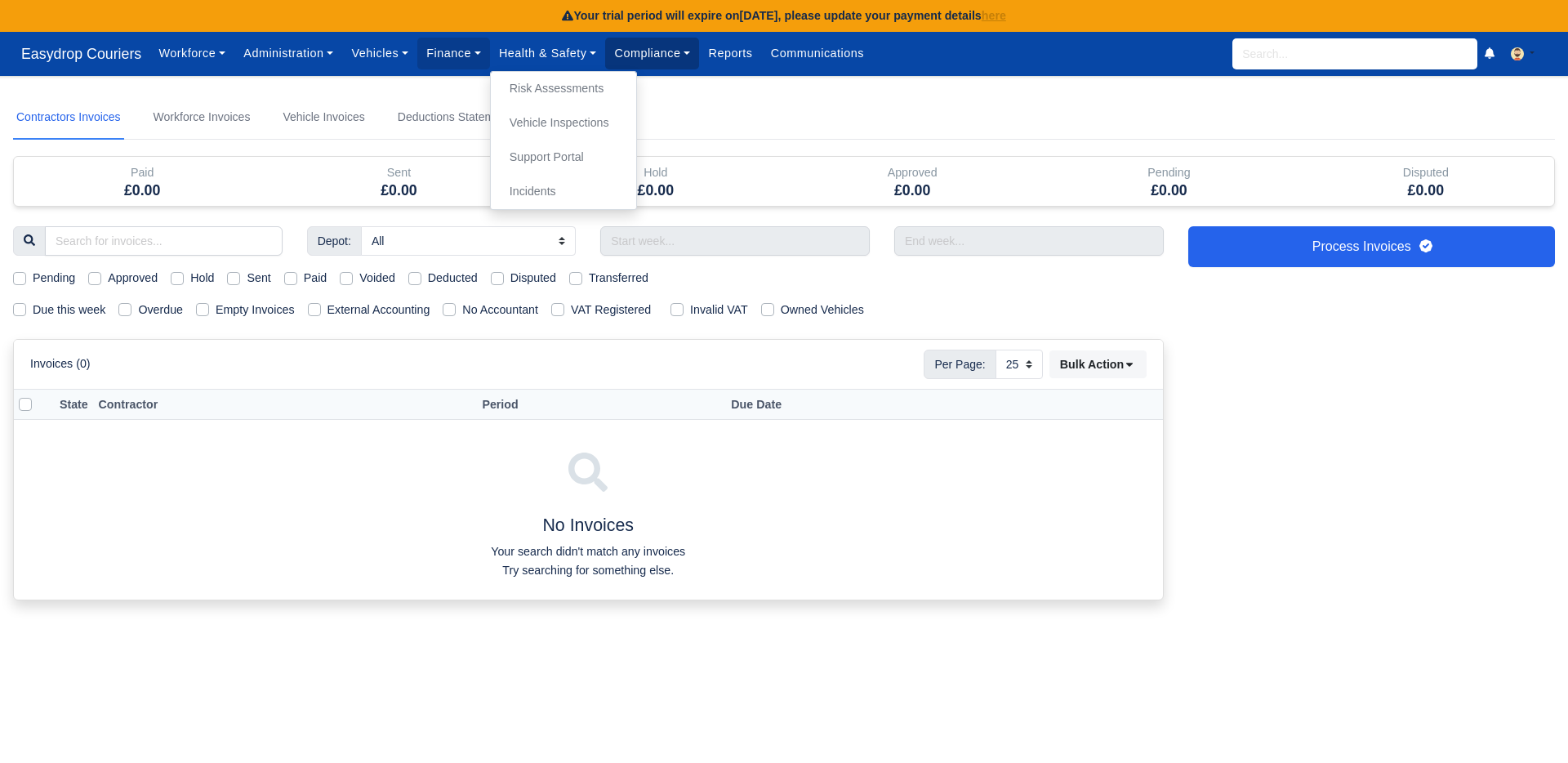
click at [697, 56] on link "Compliance" at bounding box center [651, 53] width 94 height 31
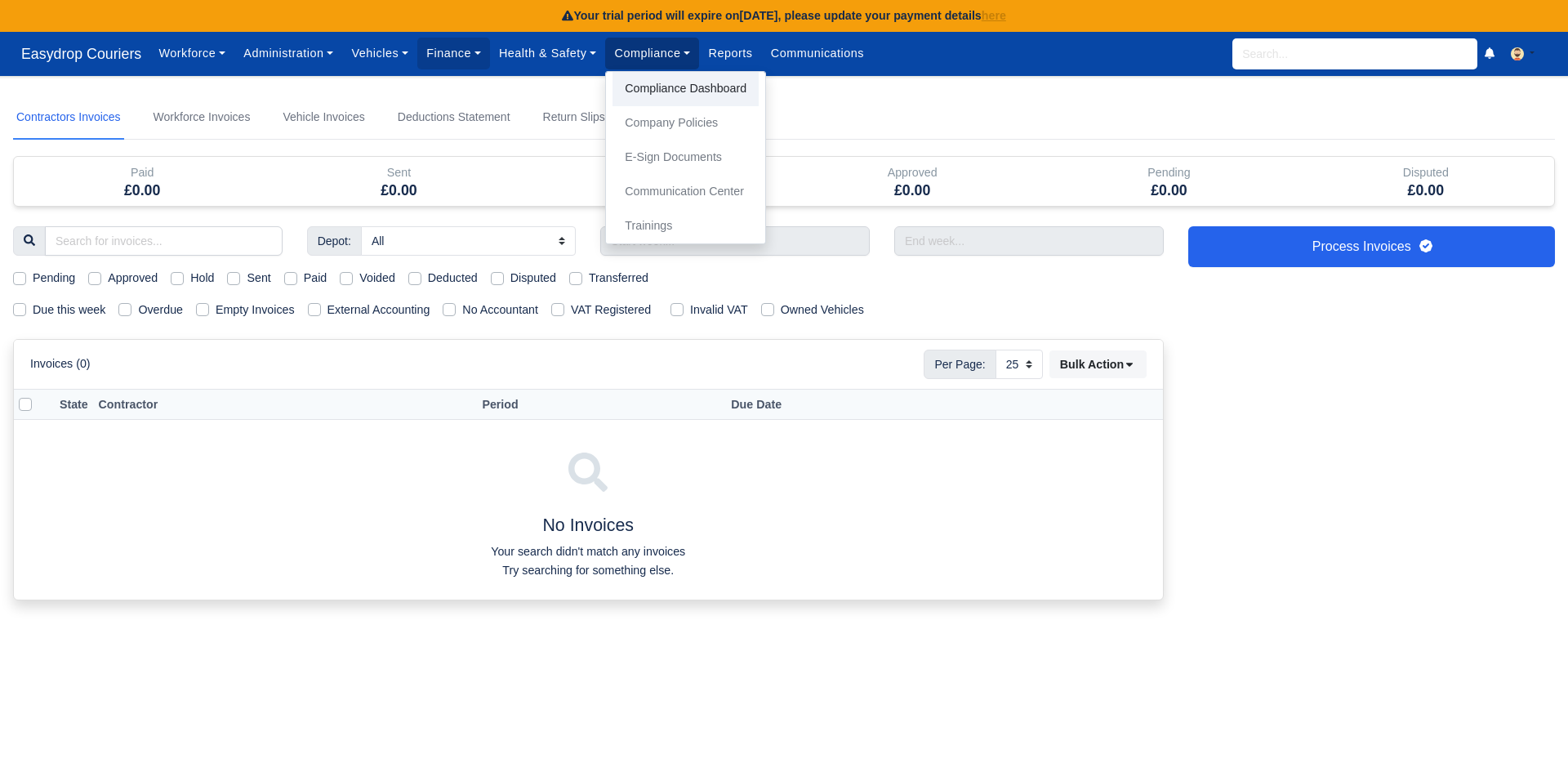
click at [696, 90] on link "Compliance Dashboard" at bounding box center [685, 88] width 146 height 34
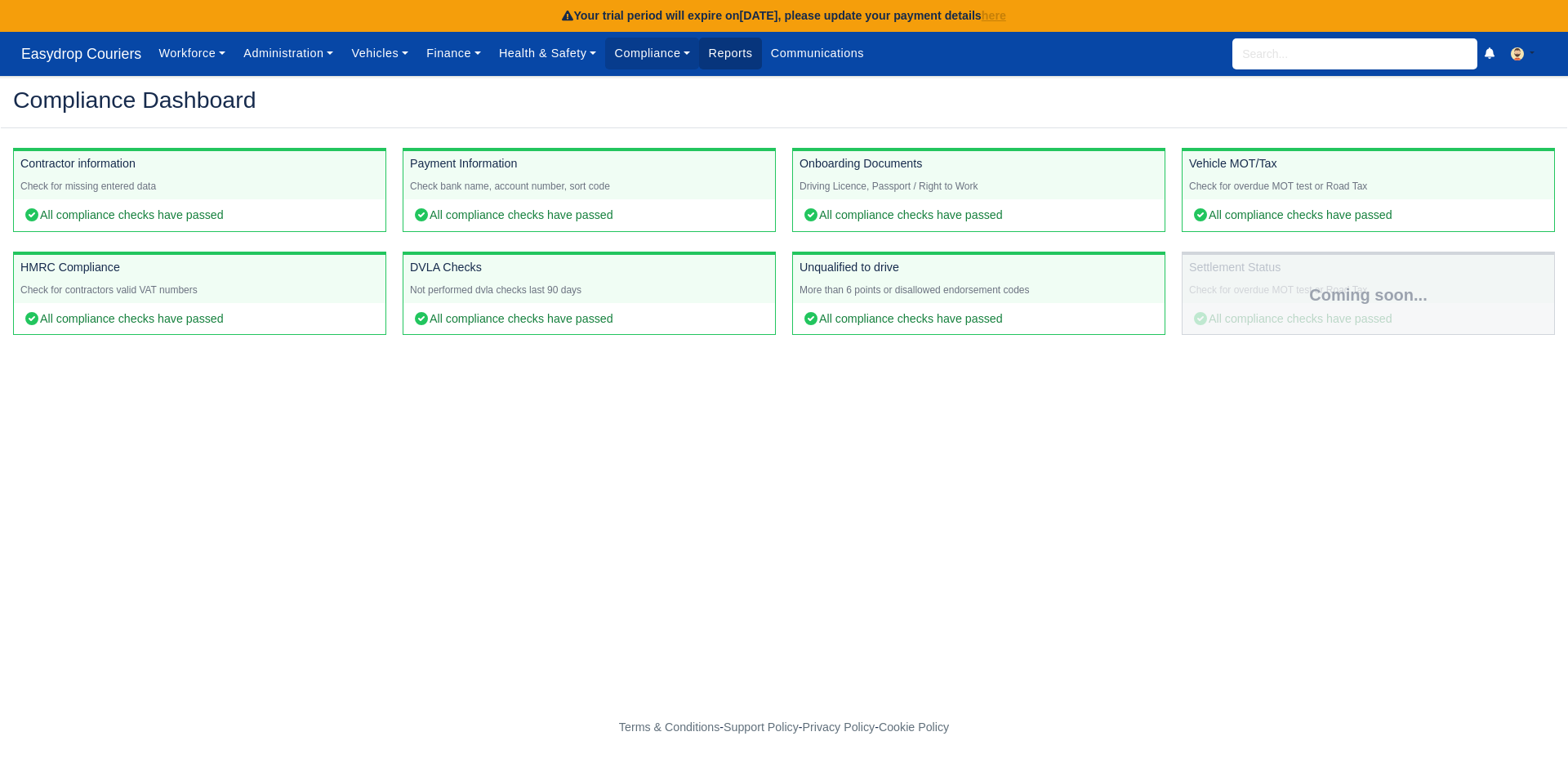
click at [746, 61] on link "Reports" at bounding box center [730, 53] width 62 height 31
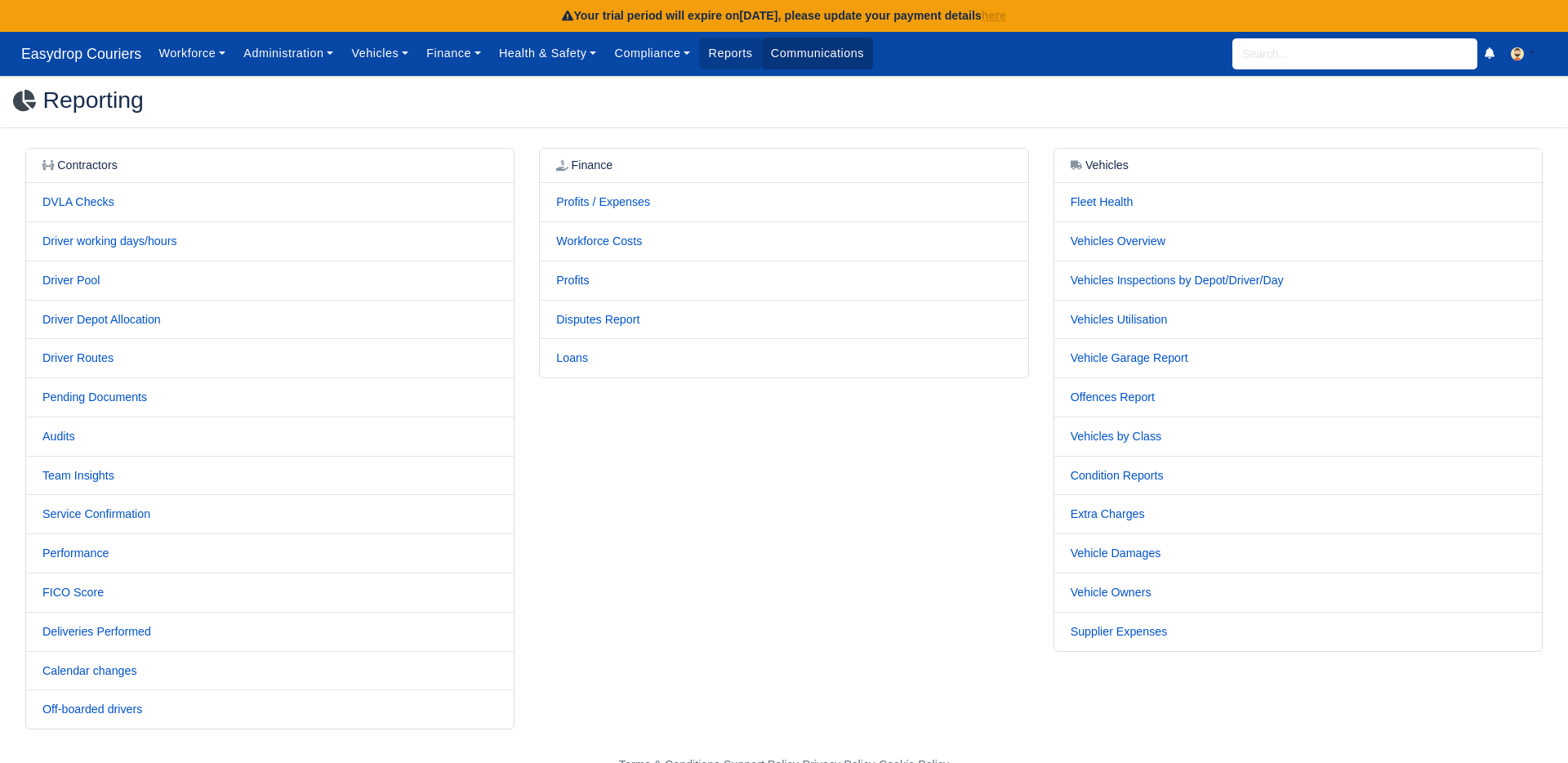
click at [843, 50] on link "Communications" at bounding box center [818, 53] width 112 height 31
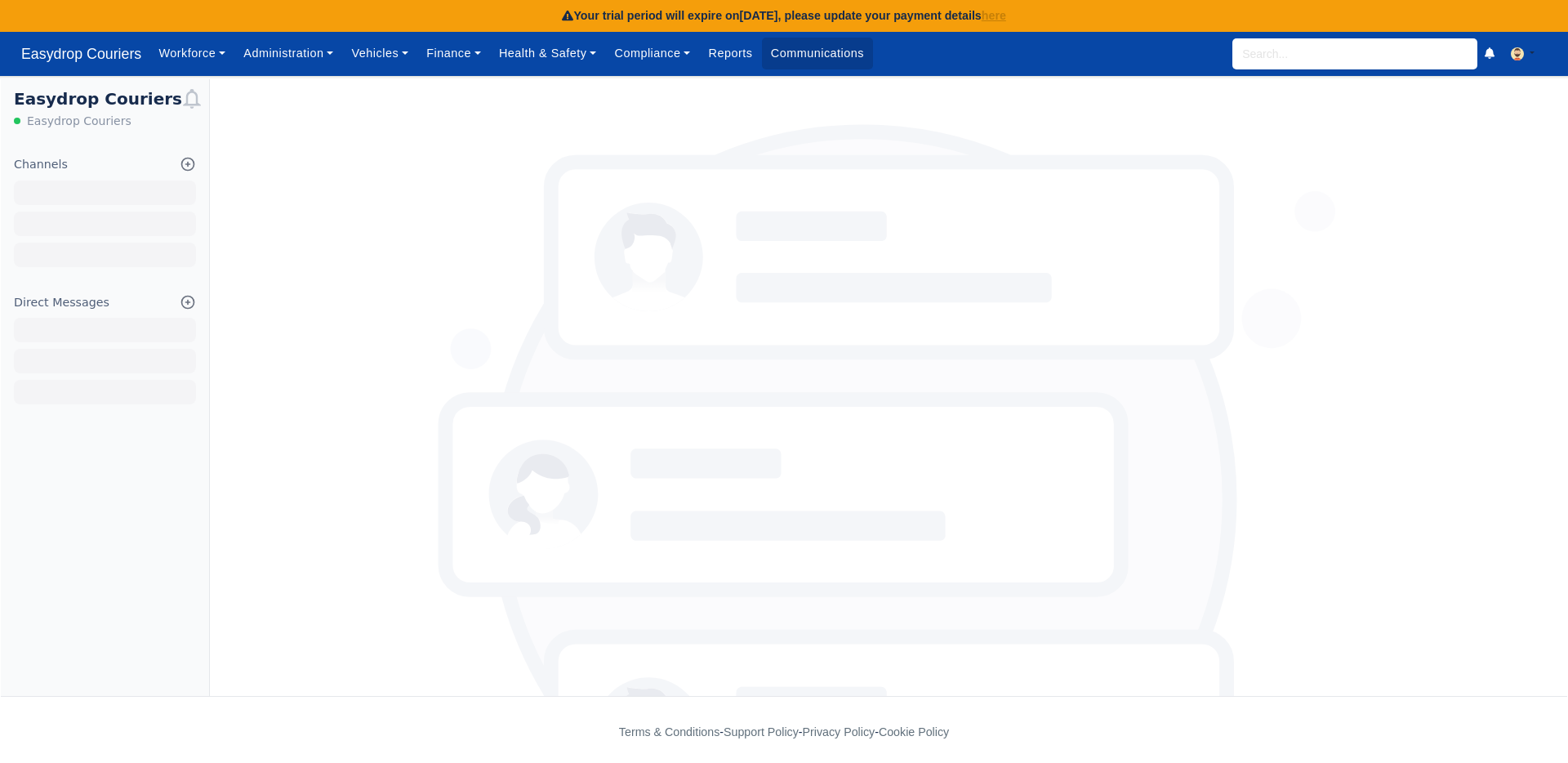
click at [85, 192] on div at bounding box center [105, 193] width 182 height 24
click at [1516, 56] on img at bounding box center [1517, 53] width 13 height 13
click at [335, 221] on div at bounding box center [888, 499] width 1357 height 760
click at [114, 52] on span "Easydrop Couriers" at bounding box center [81, 53] width 136 height 32
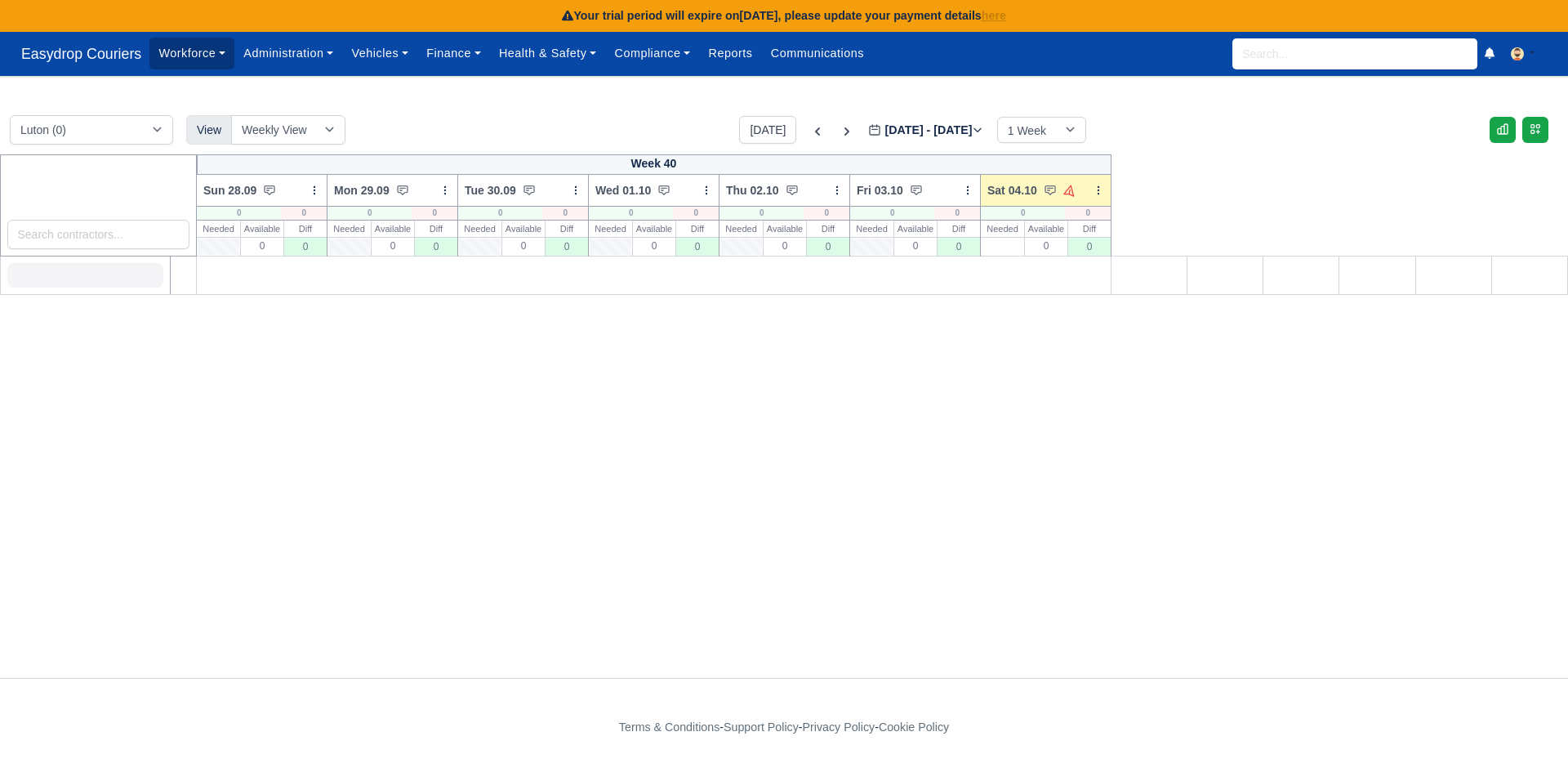
click at [194, 56] on link "Workforce" at bounding box center [191, 53] width 85 height 31
click at [196, 87] on link "Manpower" at bounding box center [222, 88] width 132 height 34
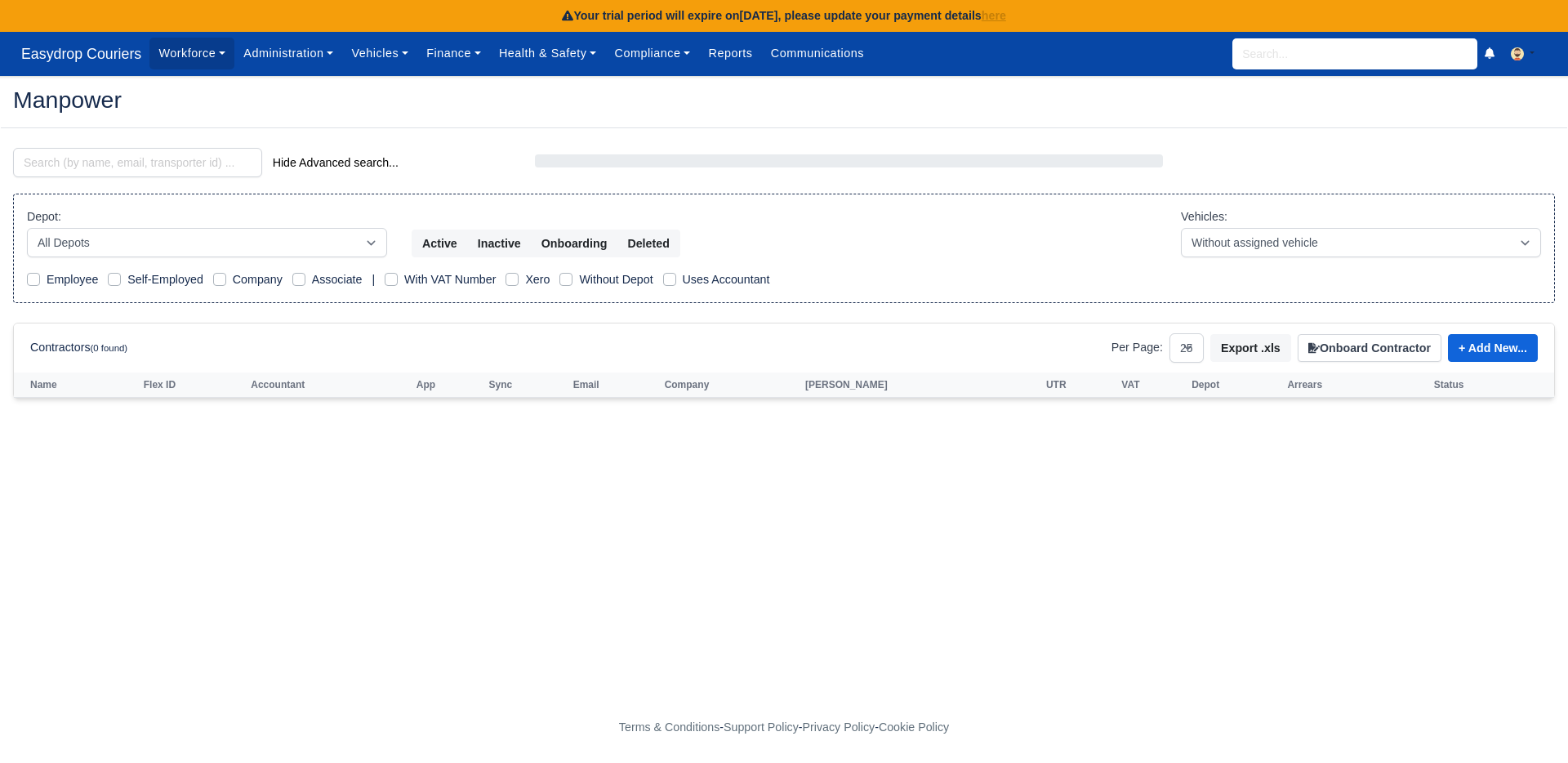
select select "25"
click at [1526, 245] on select "-- With assigned vehicle Without assigned vehicle" at bounding box center [1361, 243] width 360 height 30
click at [371, 247] on select "All Depots [GEOGRAPHIC_DATA]" at bounding box center [207, 243] width 360 height 30
click at [323, 59] on link "Administration" at bounding box center [288, 53] width 108 height 31
click at [396, 54] on link "Vehicles" at bounding box center [380, 53] width 75 height 31
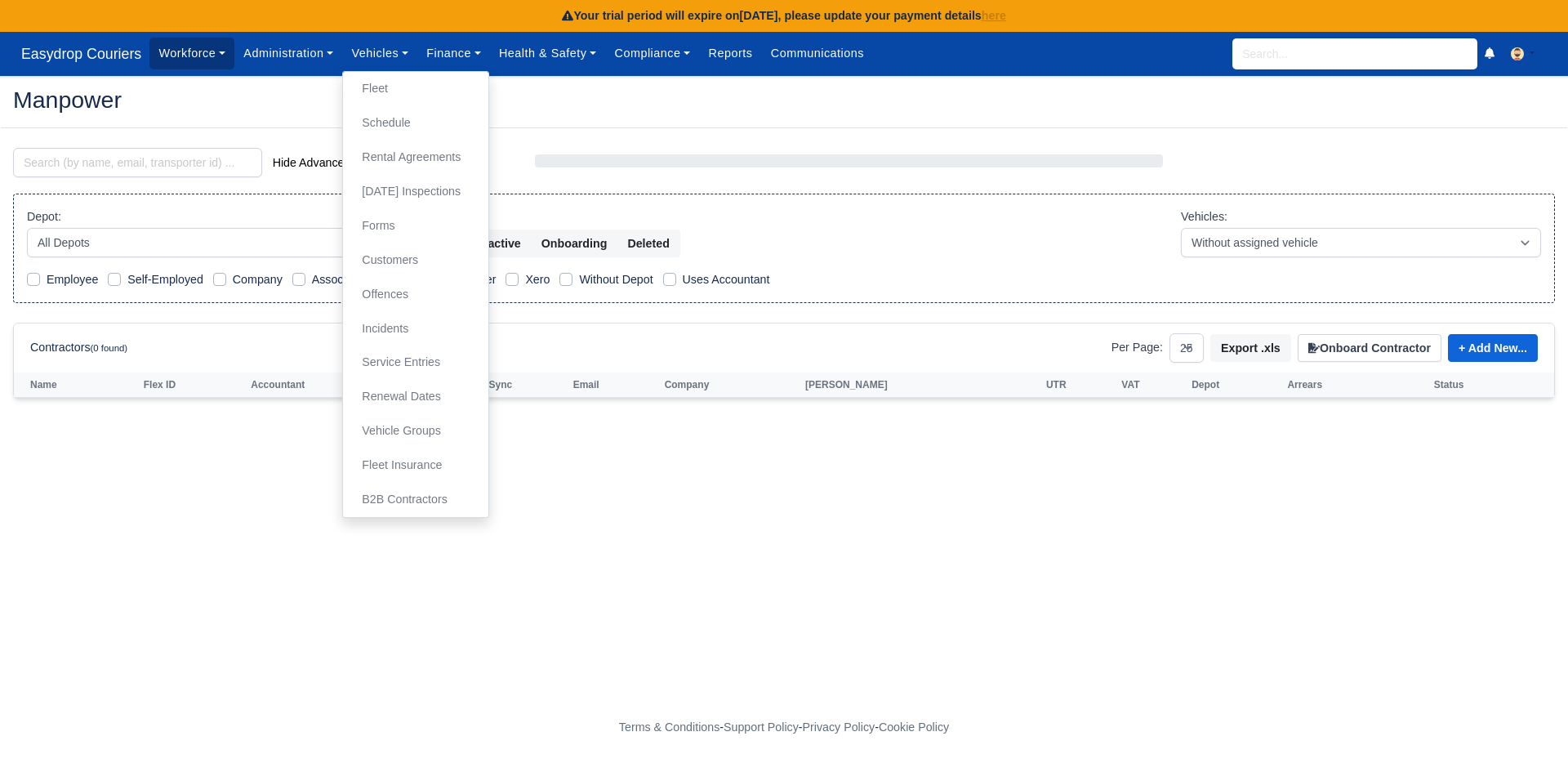
click at [180, 62] on link "Workforce" at bounding box center [191, 53] width 85 height 31
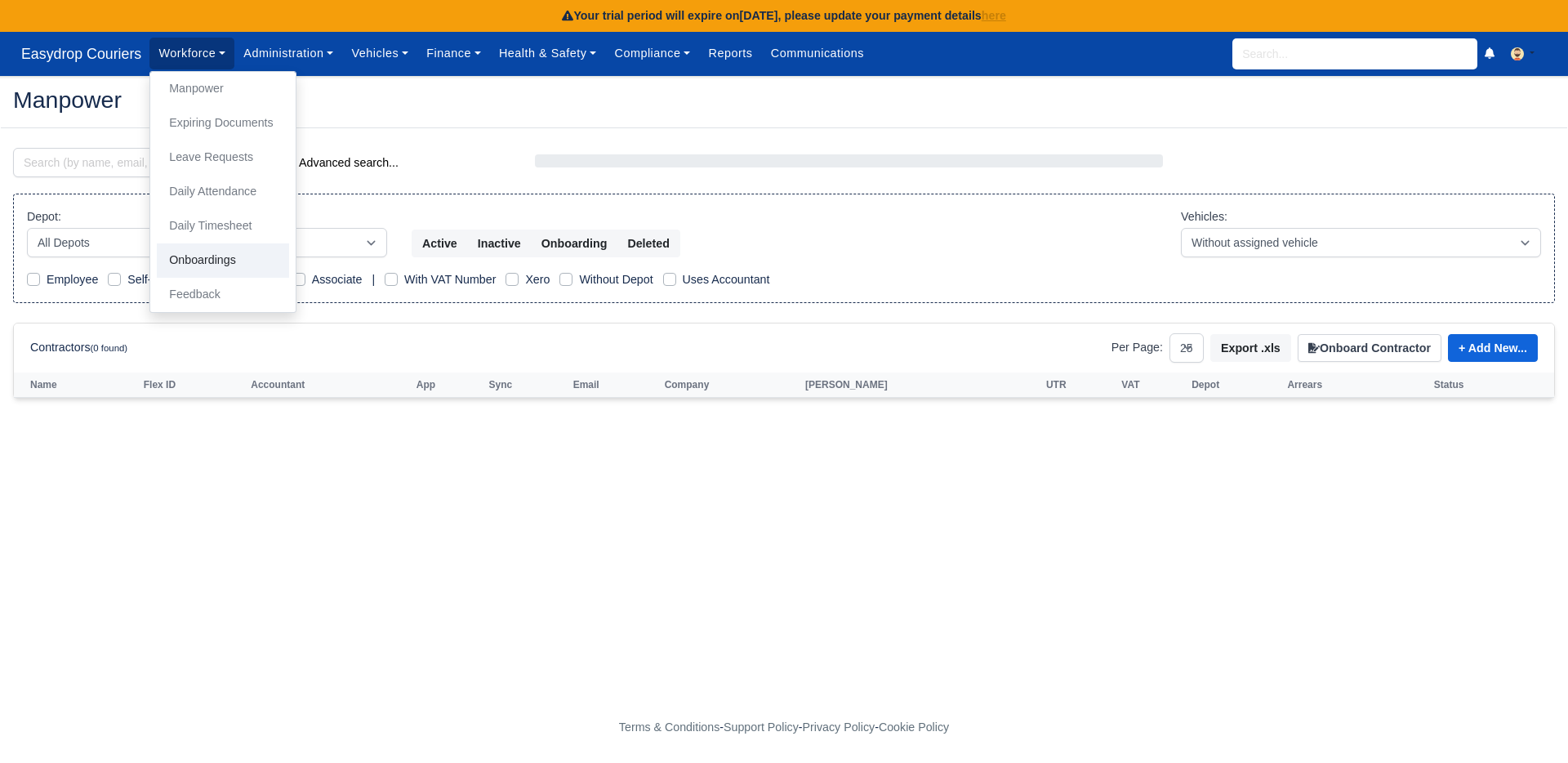
click at [208, 260] on link "Onboardings" at bounding box center [222, 260] width 132 height 34
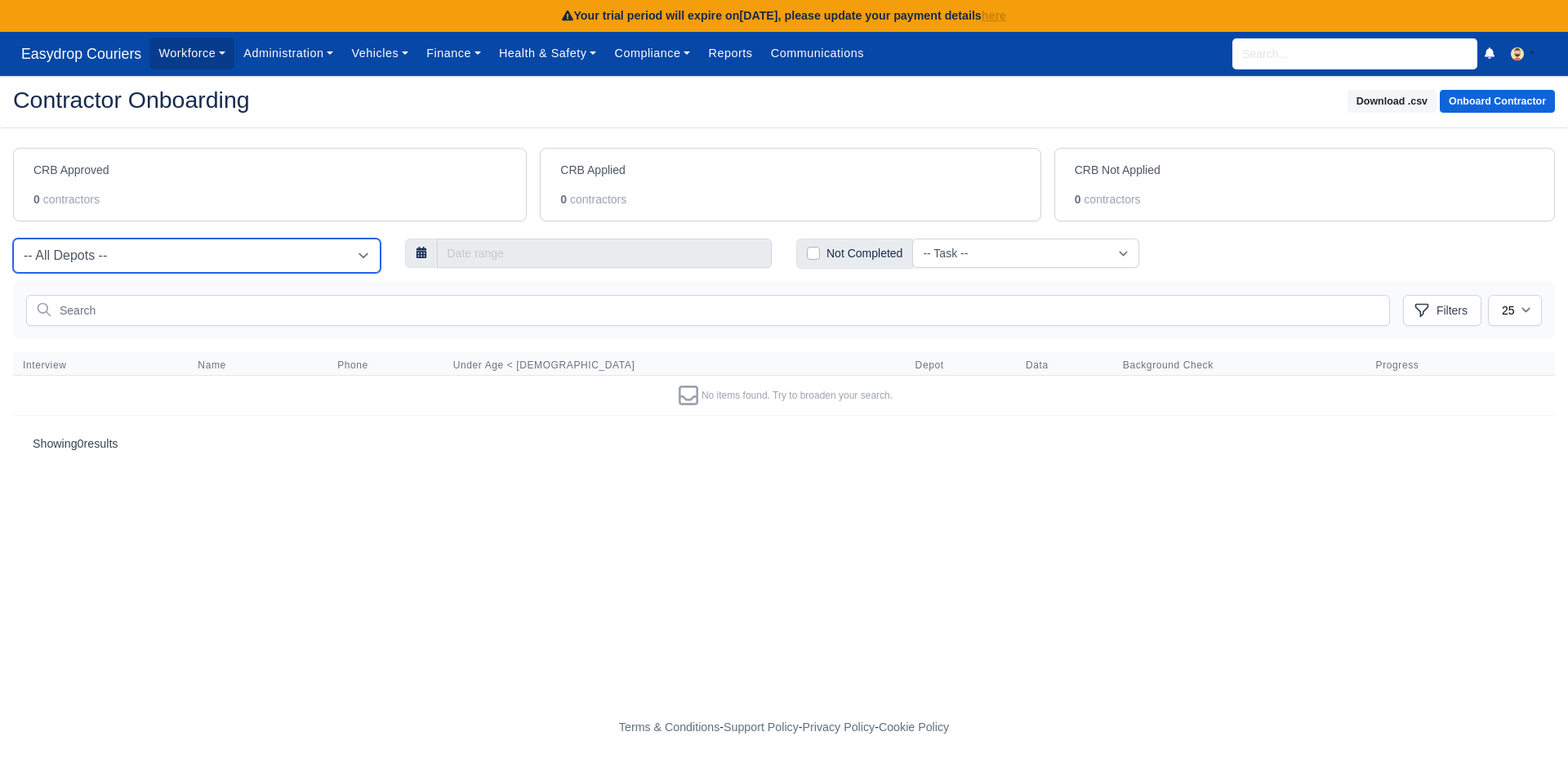
click at [253, 263] on select "-- All Depots -- [GEOGRAPHIC_DATA]" at bounding box center [197, 255] width 368 height 34
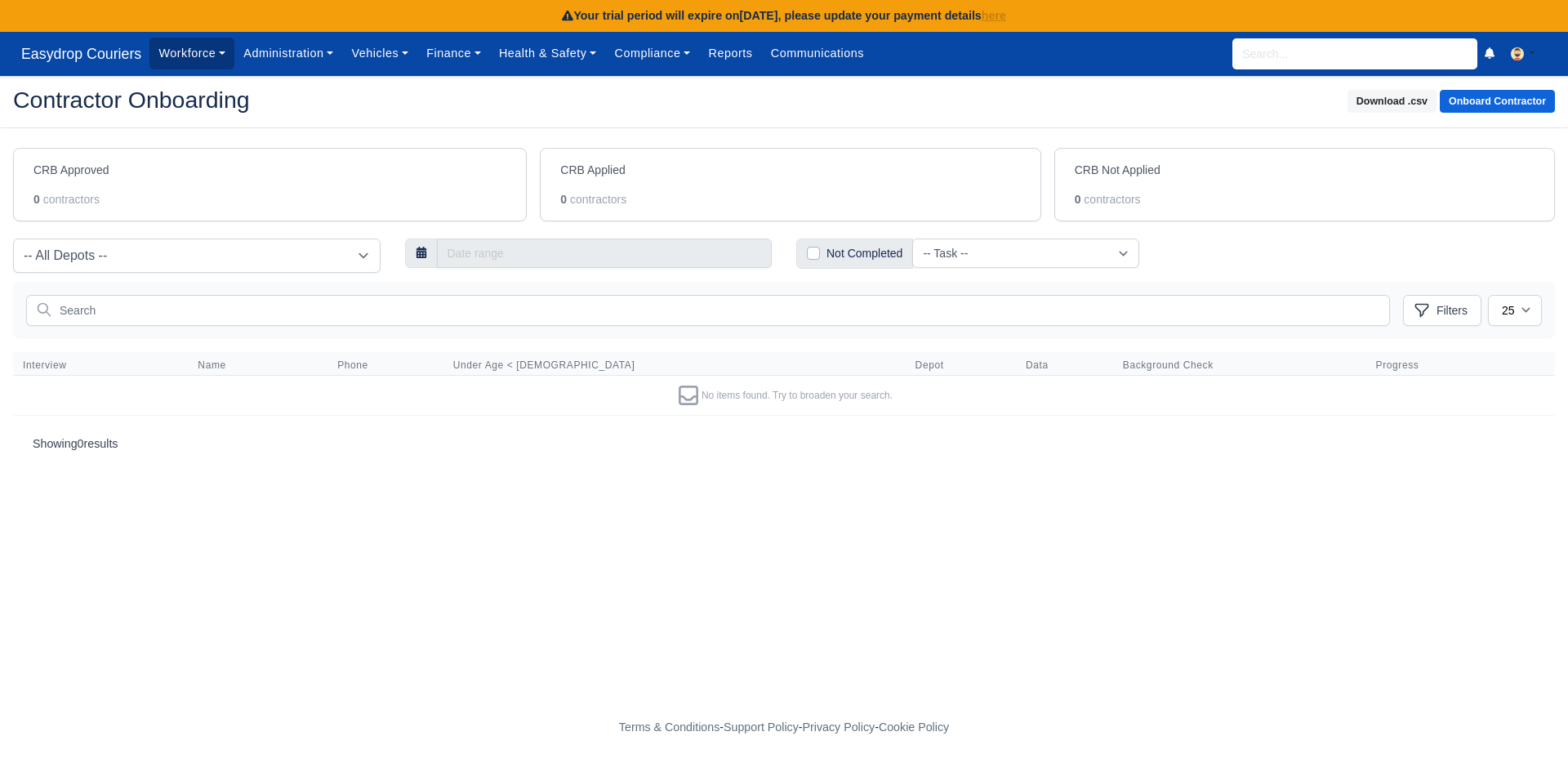
click at [212, 59] on link "Workforce" at bounding box center [191, 53] width 85 height 31
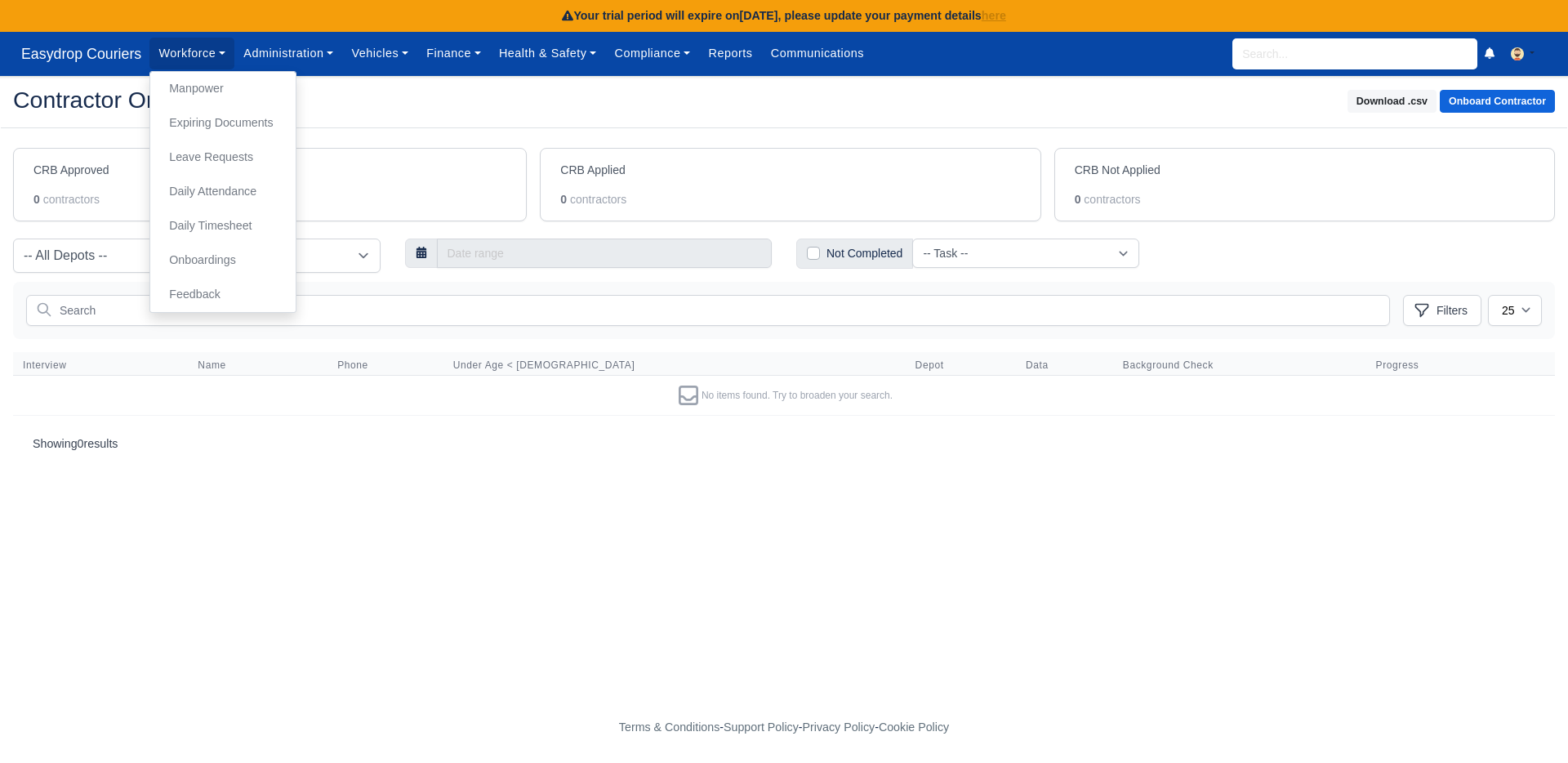
click at [170, 610] on main "Contractor Onboarding Download .csv Onboard Contractor CRB Approved 0 contracto…" at bounding box center [784, 393] width 1568 height 596
click at [152, 307] on input "text" at bounding box center [708, 310] width 1364 height 31
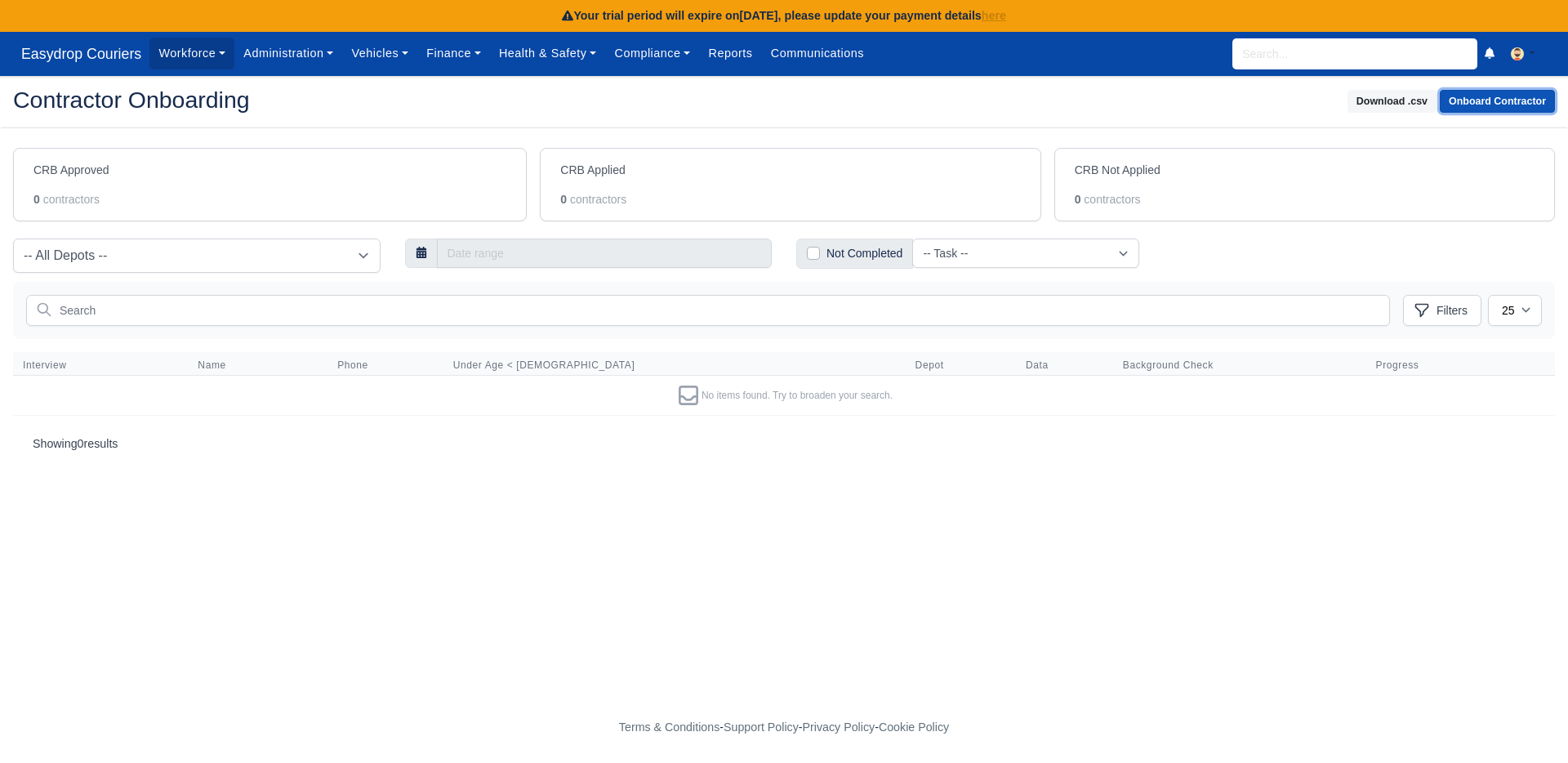
click at [1479, 107] on button "Onboard Contractor" at bounding box center [1498, 101] width 115 height 24
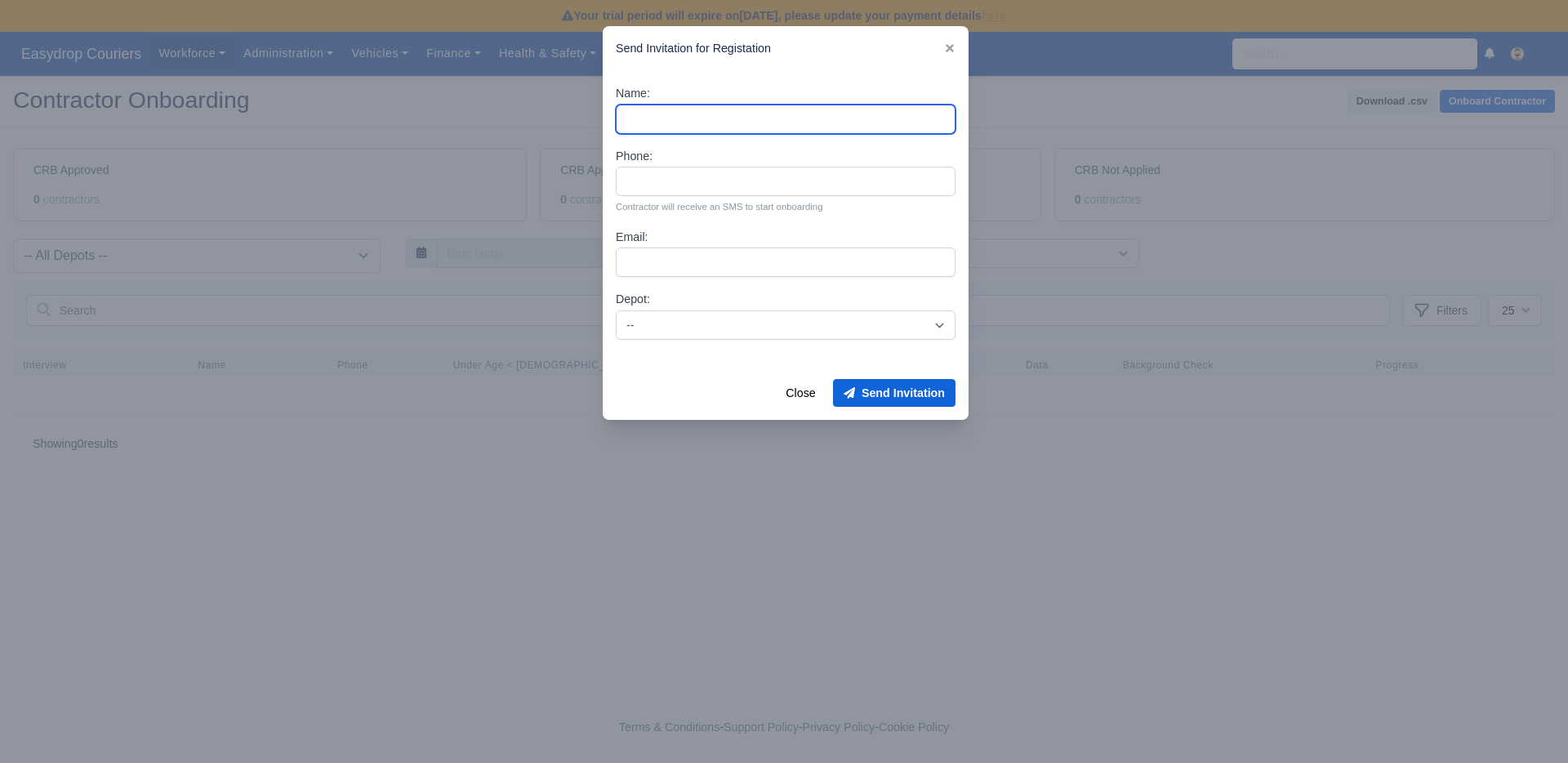
click at [657, 127] on input "Name:" at bounding box center [786, 120] width 340 height 30
